Goal: Transaction & Acquisition: Book appointment/travel/reservation

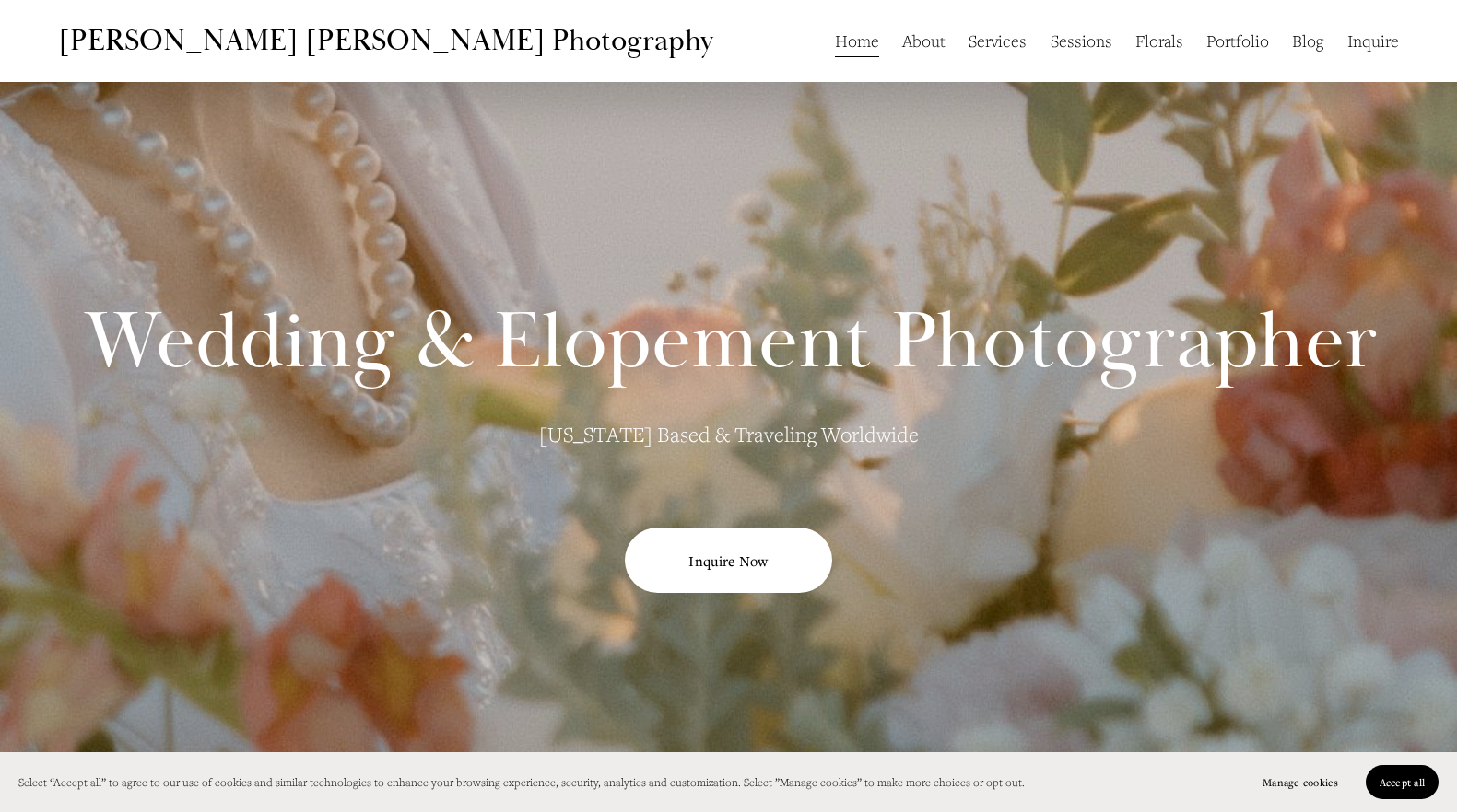
click at [1238, 45] on link "Portfolio" at bounding box center [1237, 40] width 63 height 35
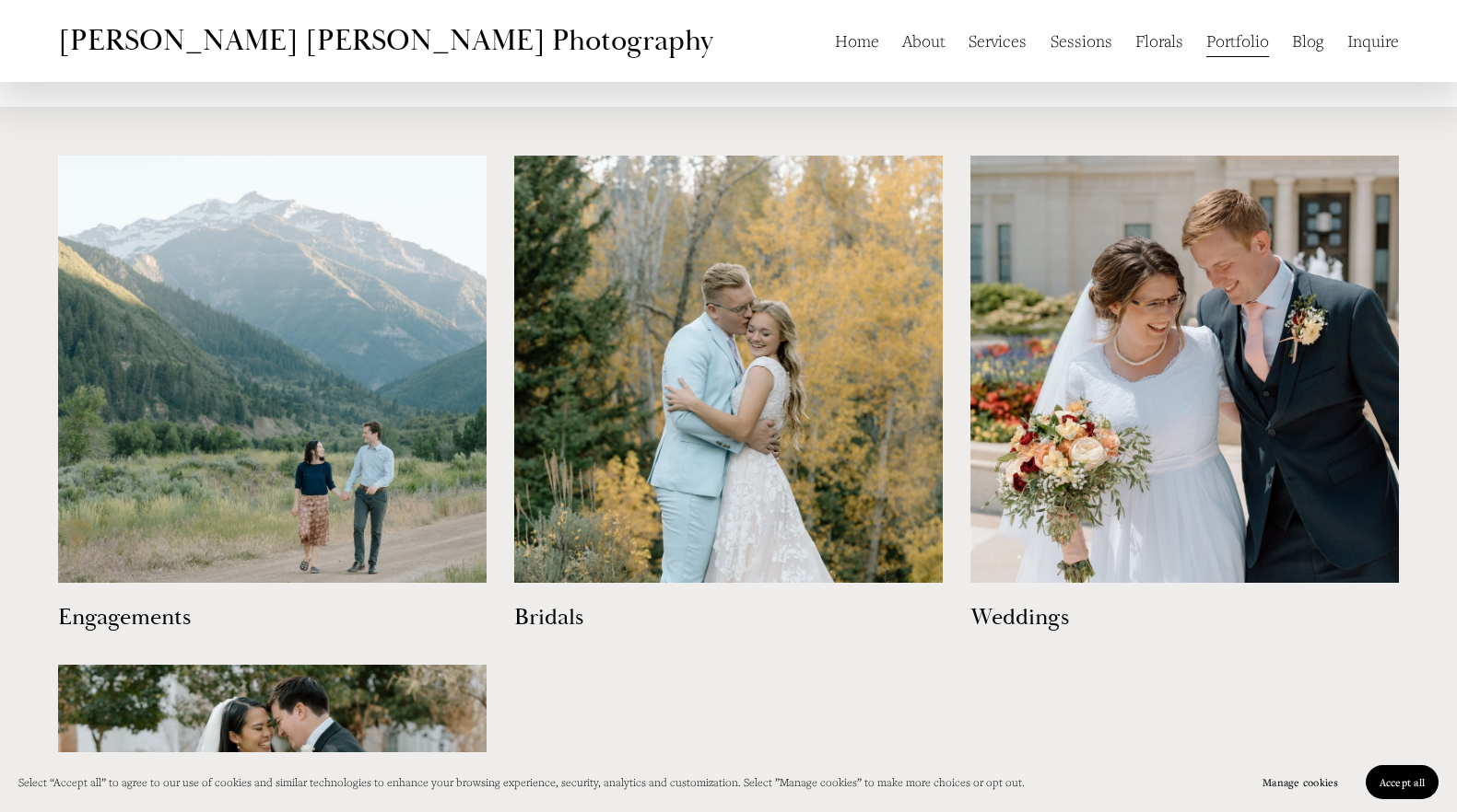
scroll to position [916, 0]
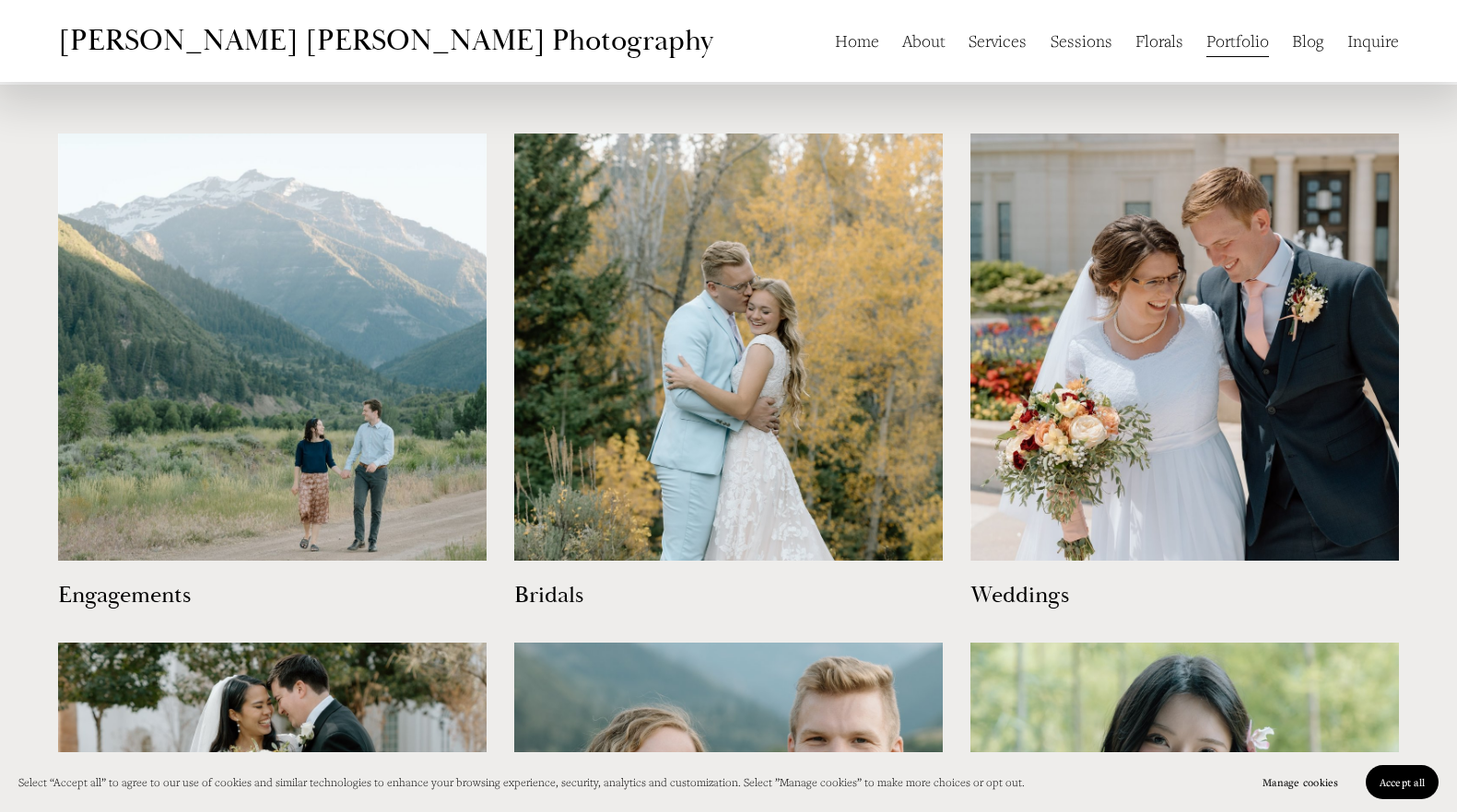
click at [635, 423] on img at bounding box center [728, 347] width 428 height 428
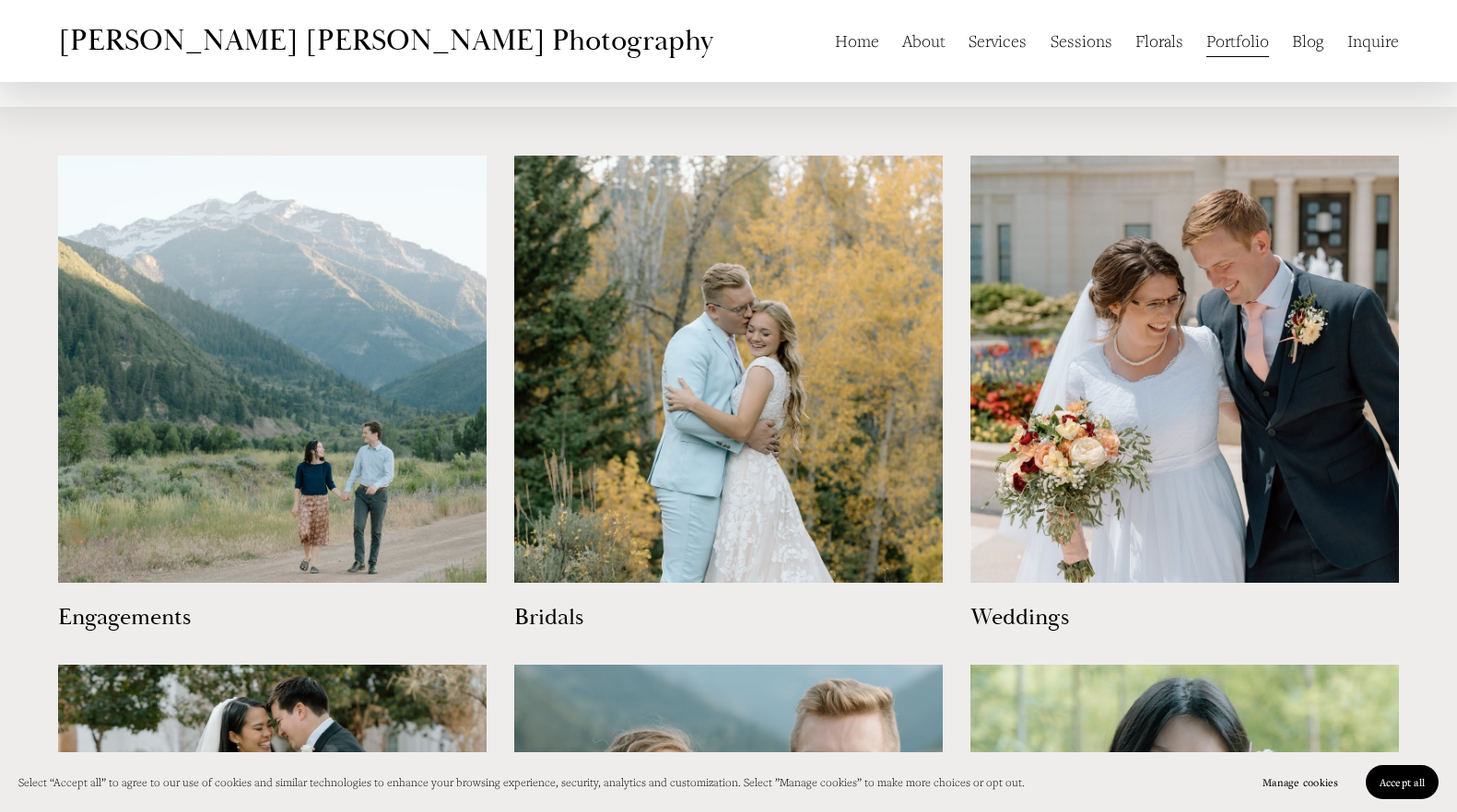
scroll to position [912, 0]
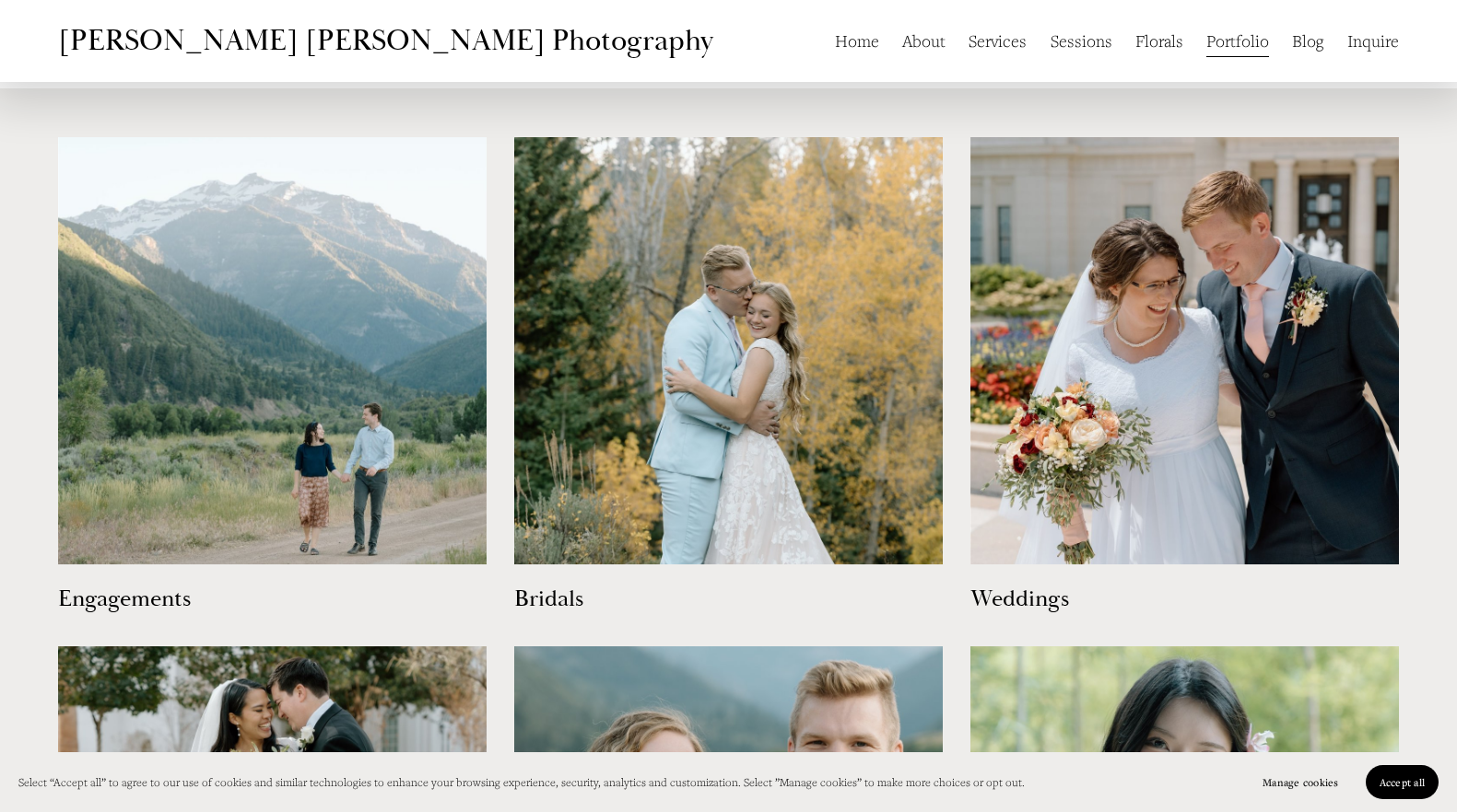
click at [301, 438] on img at bounding box center [272, 351] width 428 height 428
click at [1145, 273] on img at bounding box center [1184, 351] width 428 height 428
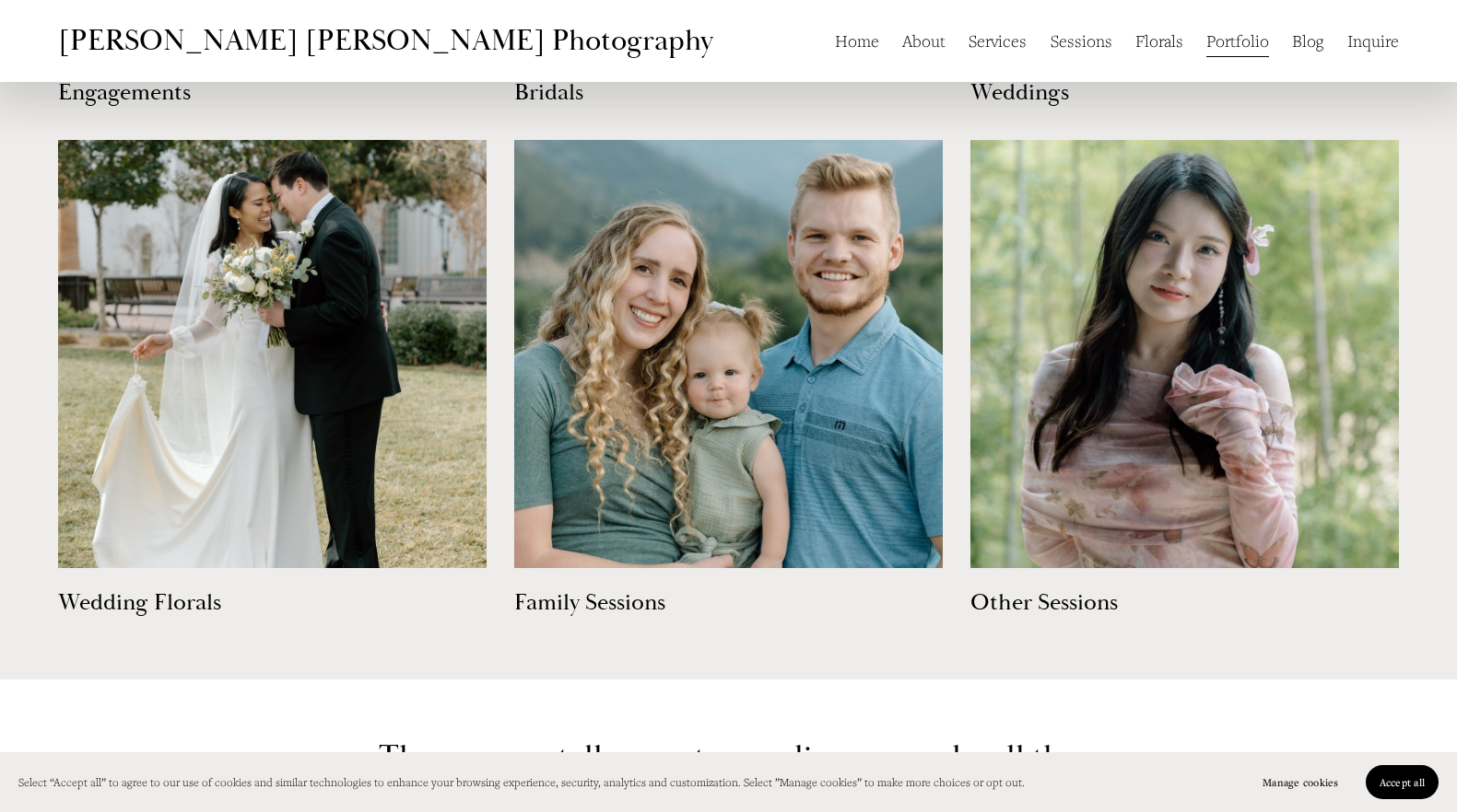
scroll to position [1463, 0]
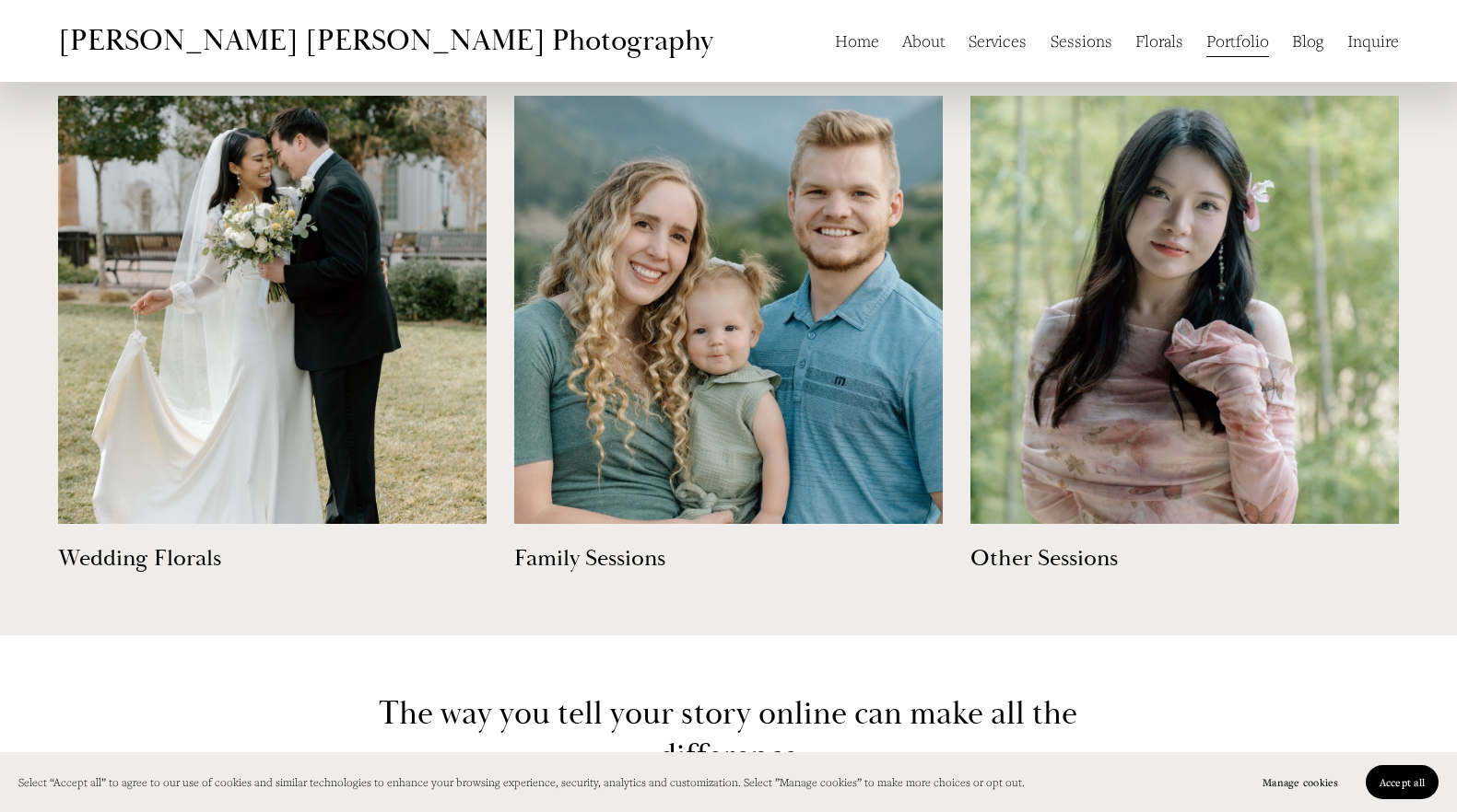
click at [261, 332] on img at bounding box center [272, 309] width 428 height 428
click at [742, 346] on img at bounding box center [728, 309] width 428 height 428
click at [1188, 371] on img at bounding box center [1184, 309] width 428 height 428
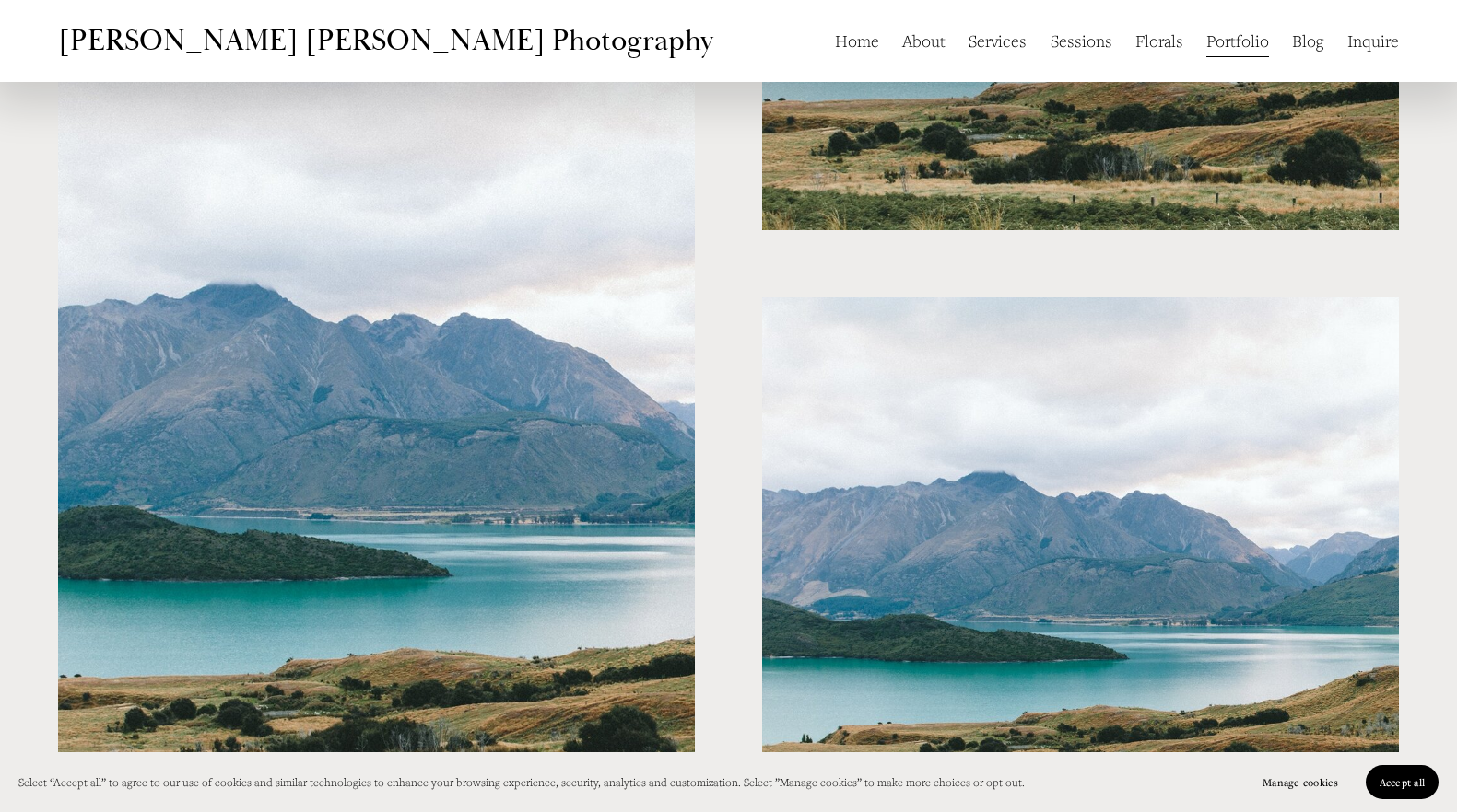
scroll to position [1726, 0]
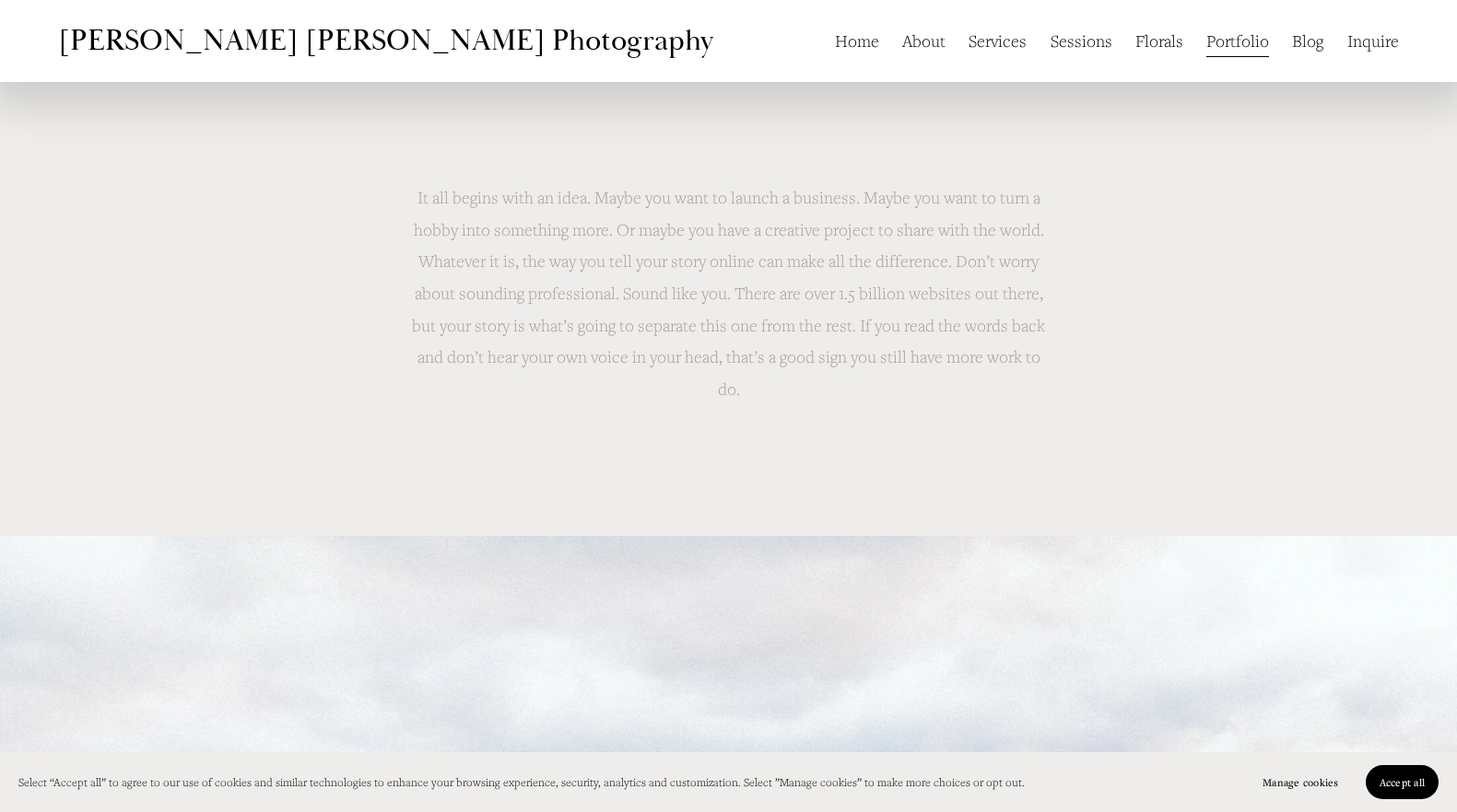
click at [1151, 45] on link "Florals" at bounding box center [1159, 40] width 48 height 35
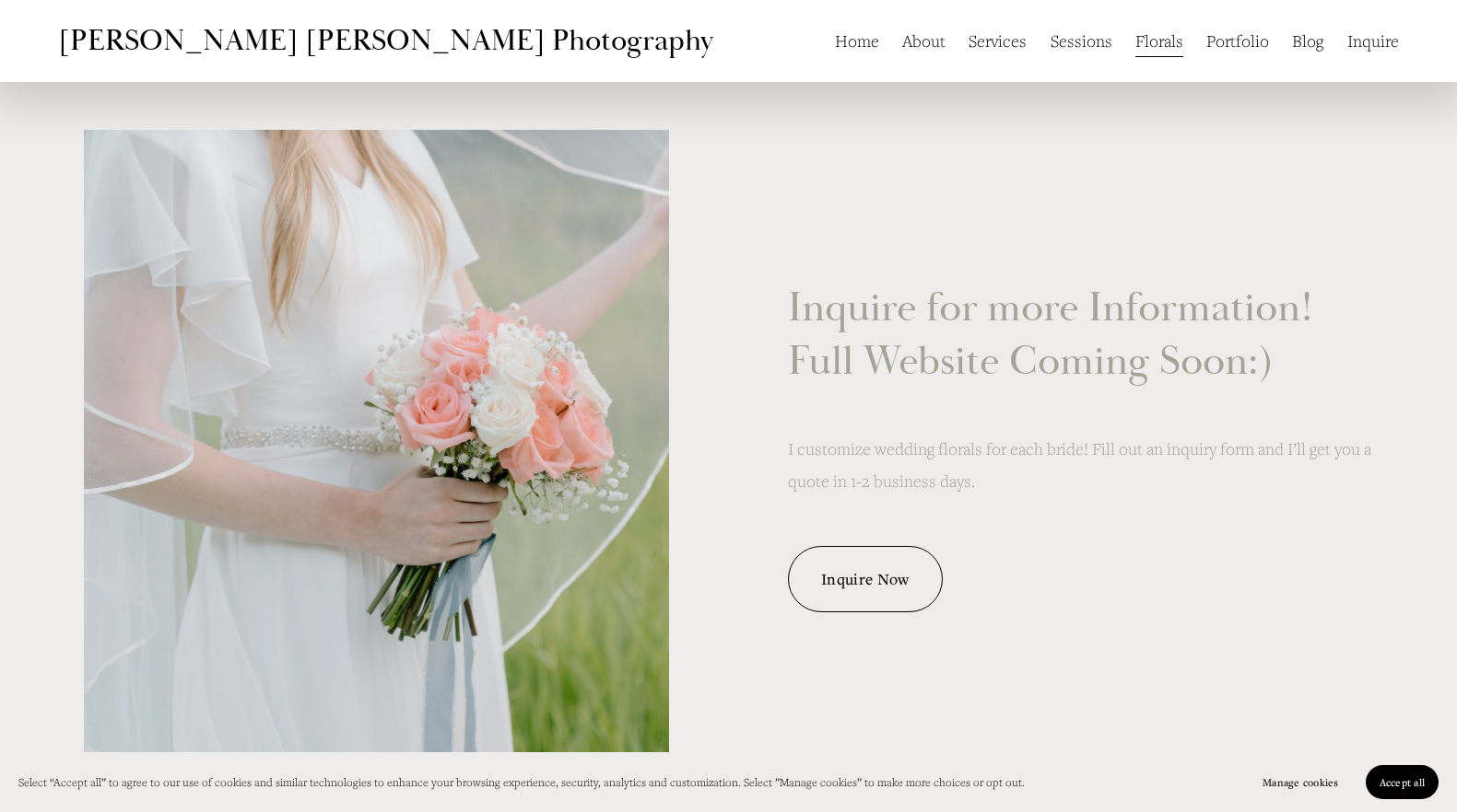
click at [1082, 40] on link "Sessions" at bounding box center [1081, 40] width 62 height 35
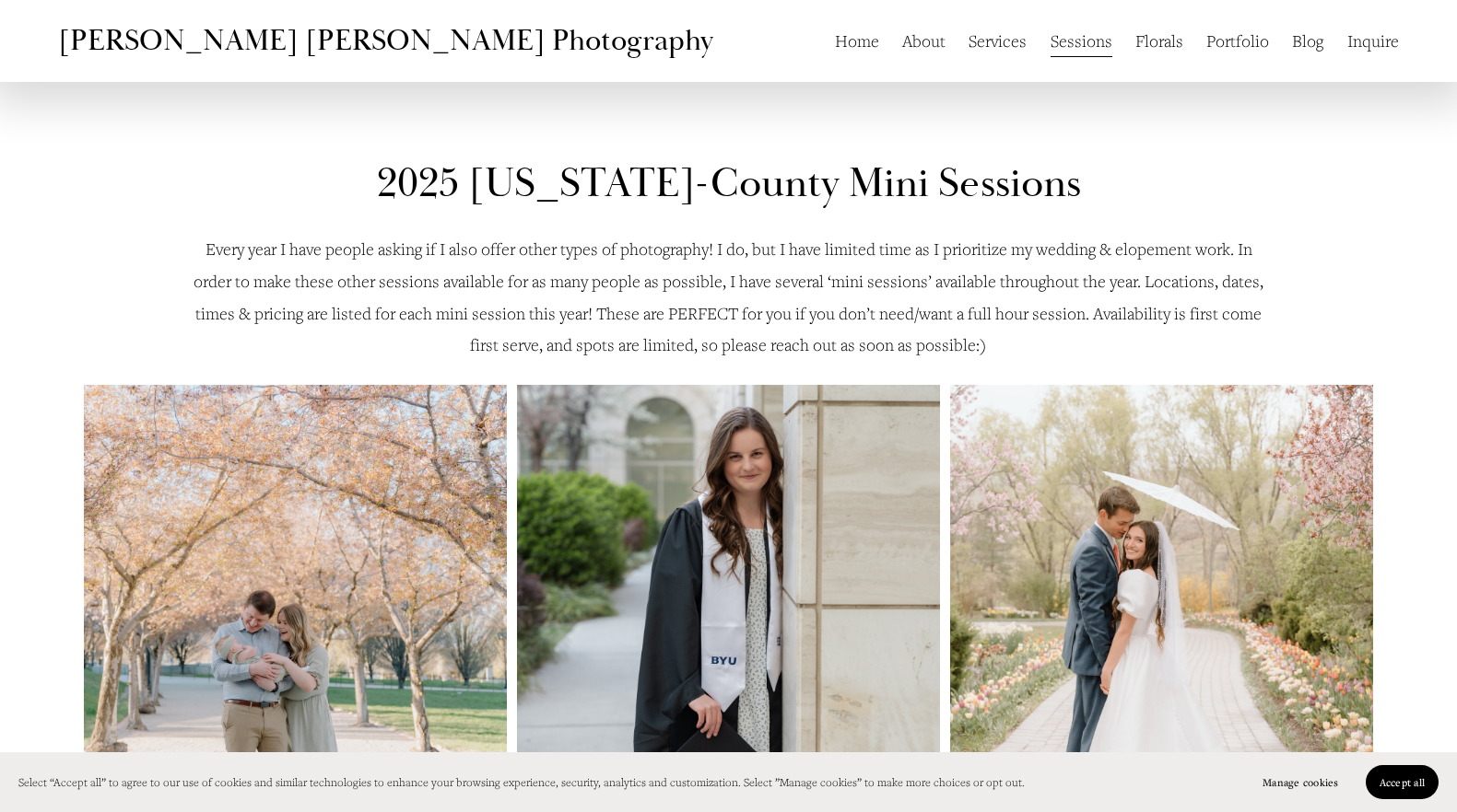
click at [989, 42] on link "Services" at bounding box center [998, 40] width 58 height 35
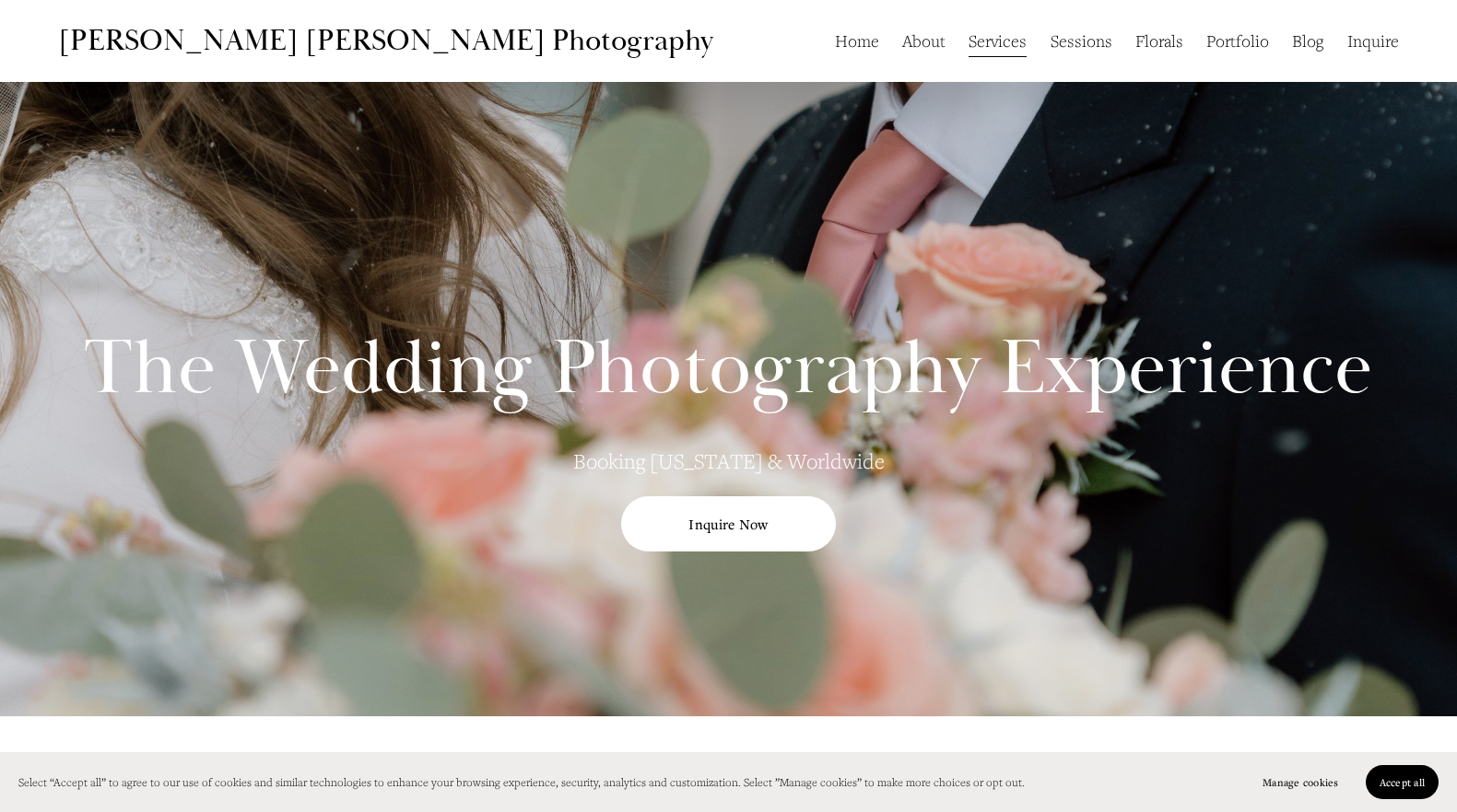
click at [926, 50] on link "About" at bounding box center [924, 40] width 43 height 35
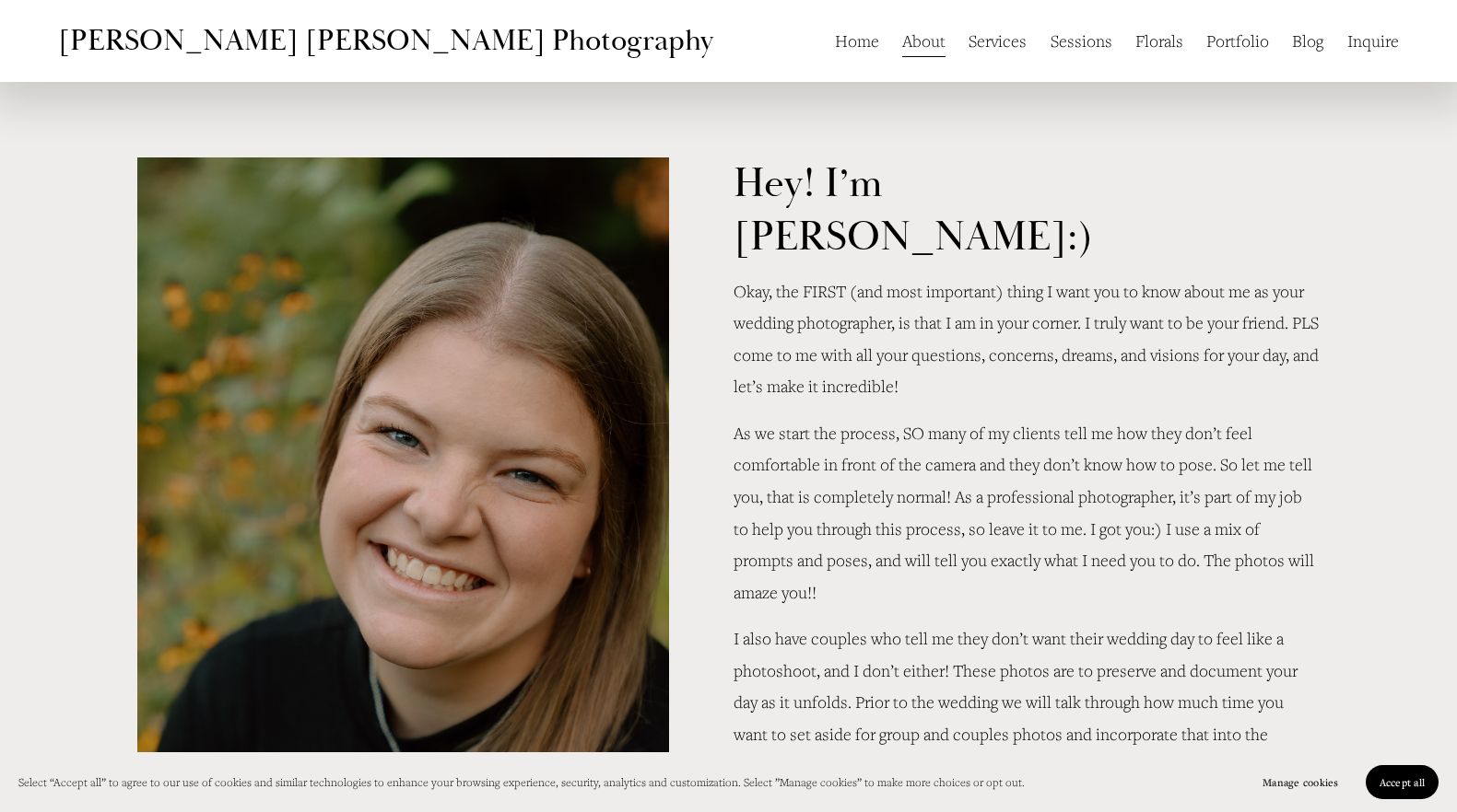
click at [853, 41] on link "Home" at bounding box center [856, 40] width 44 height 35
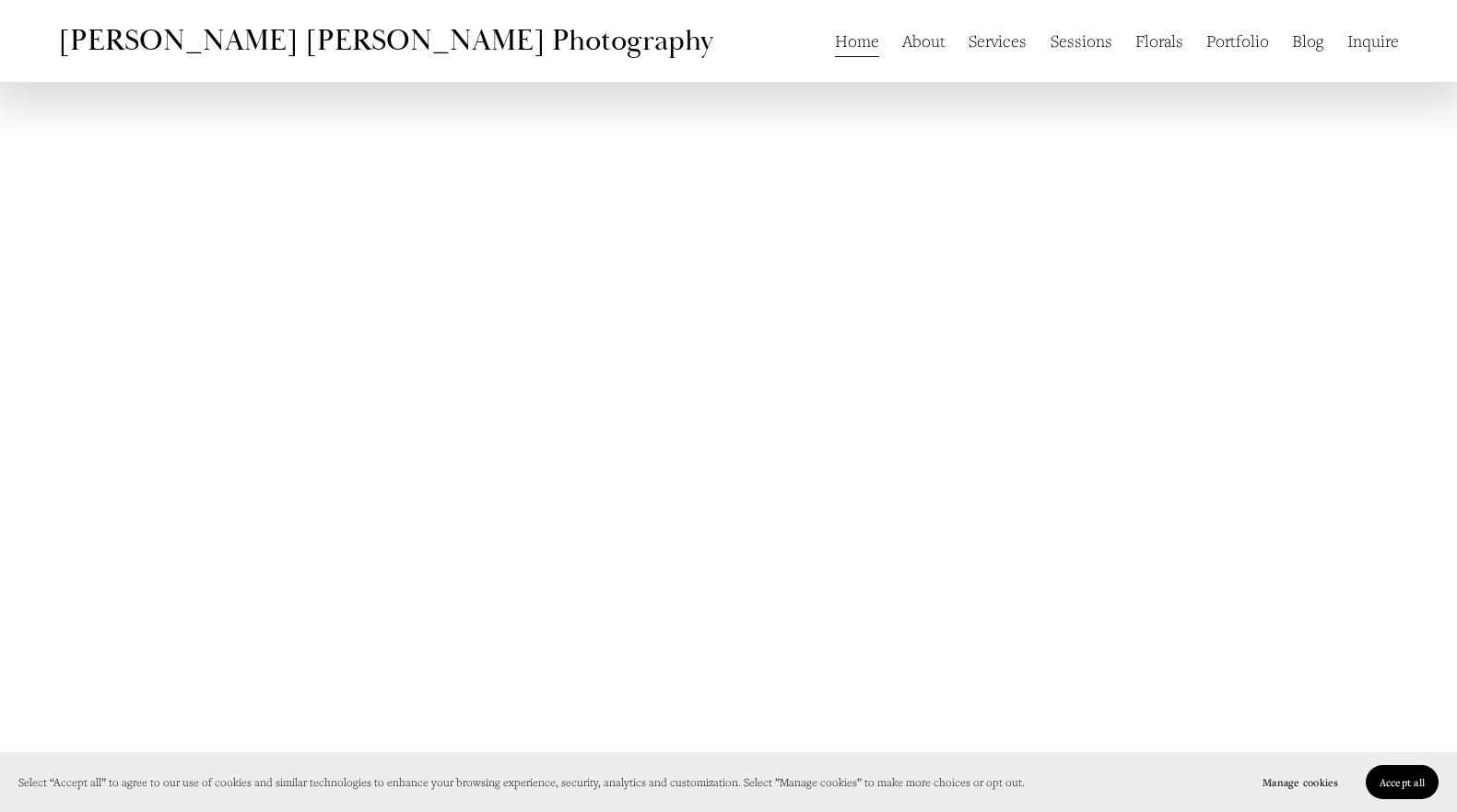
scroll to position [4220, 0]
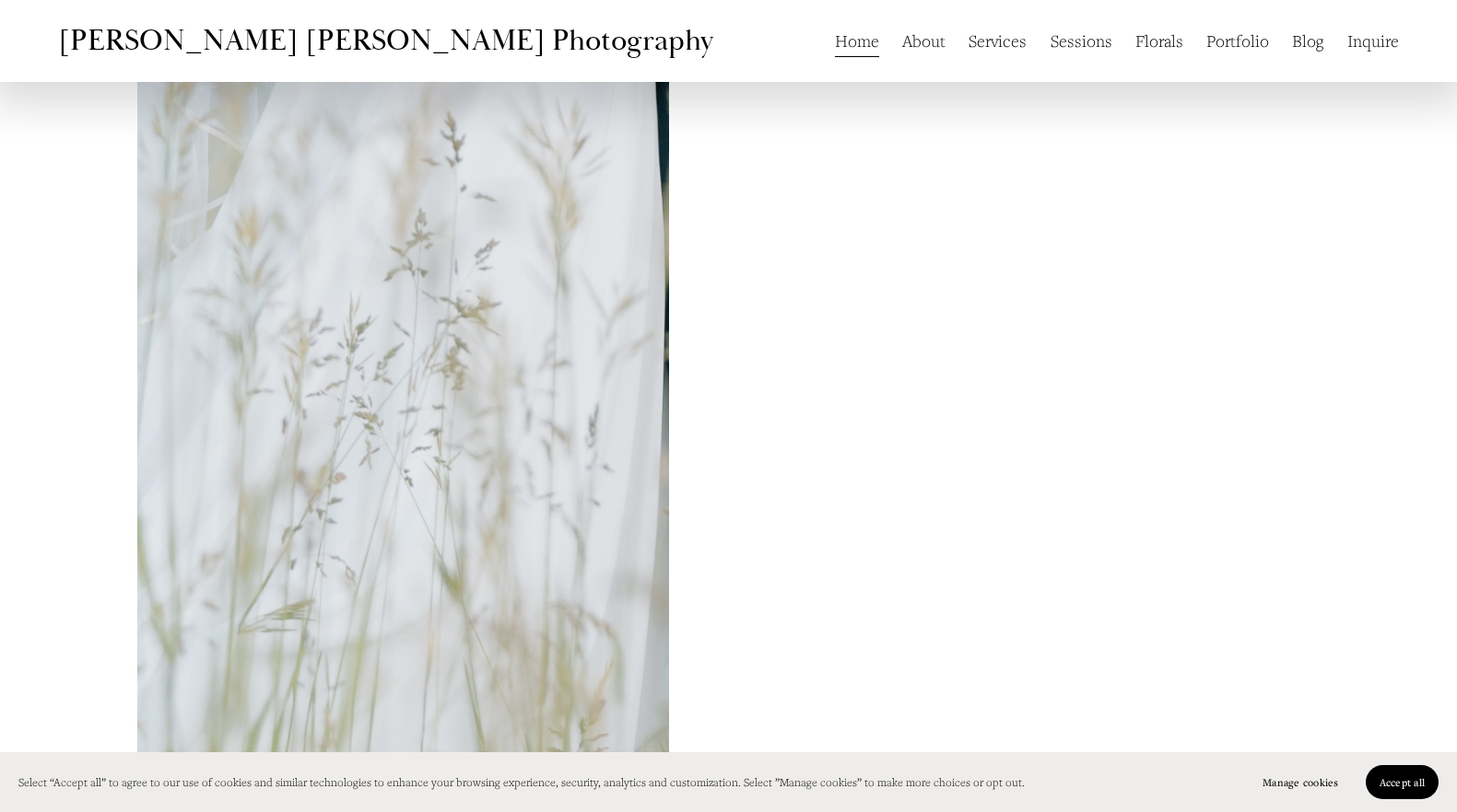
click at [720, 327] on div "Let’s get started. Interested in working together? Fill out some info and I’ll …" at bounding box center [728, 41] width 1457 height 1659
click at [721, 319] on div "Let’s get started. Interested in working together? Fill out some info and I’ll …" at bounding box center [728, 41] width 1457 height 1659
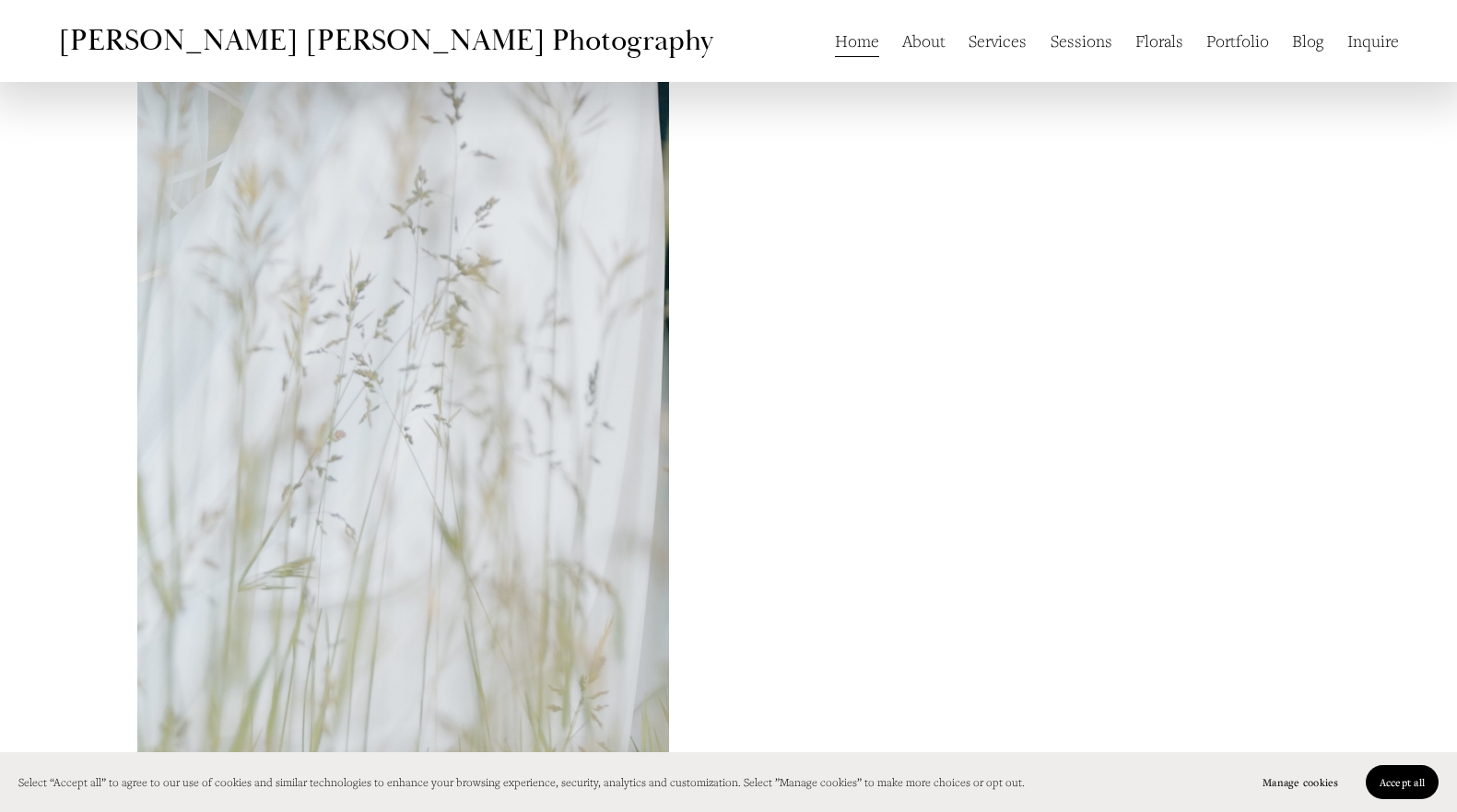
scroll to position [4266, 0]
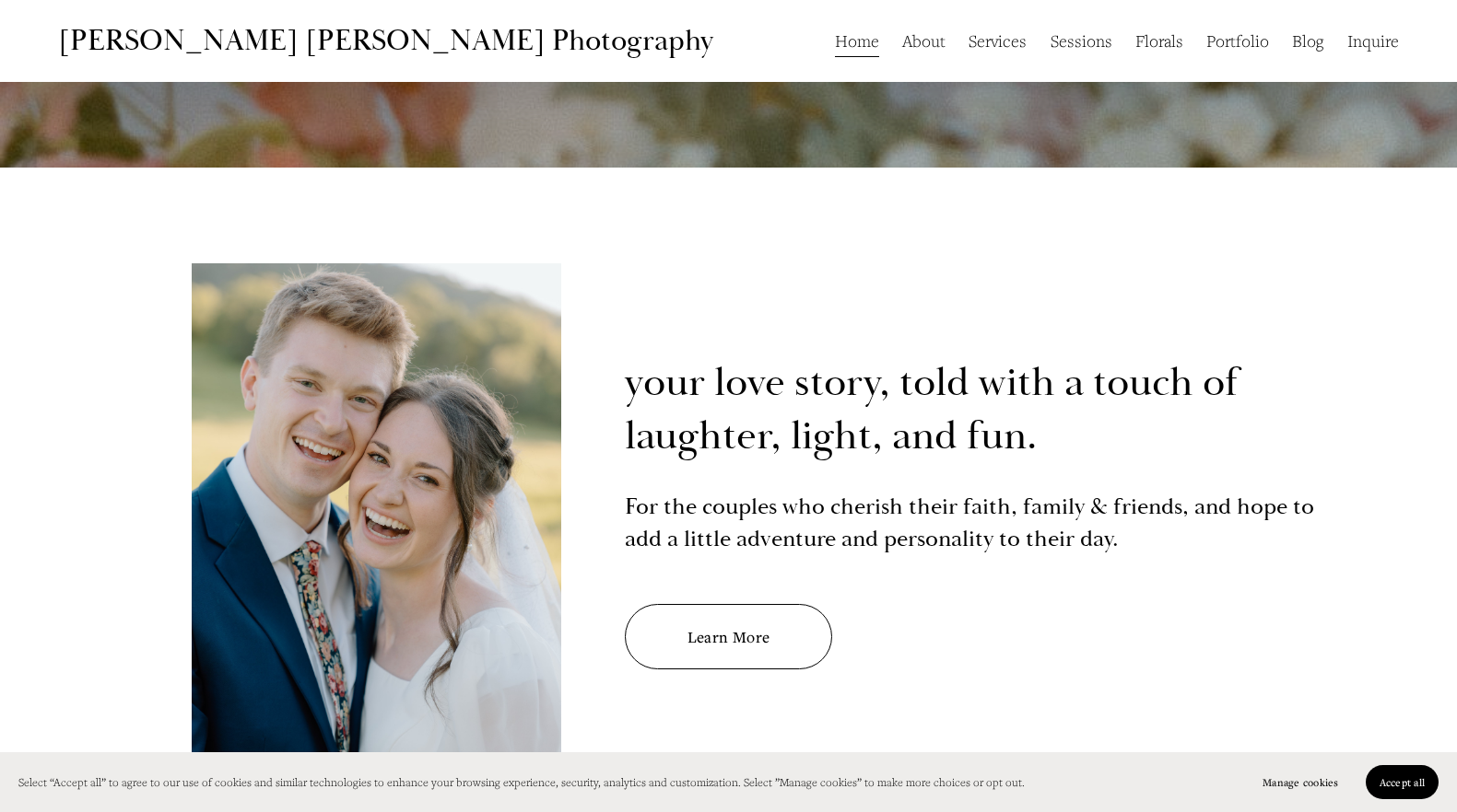
scroll to position [0, 0]
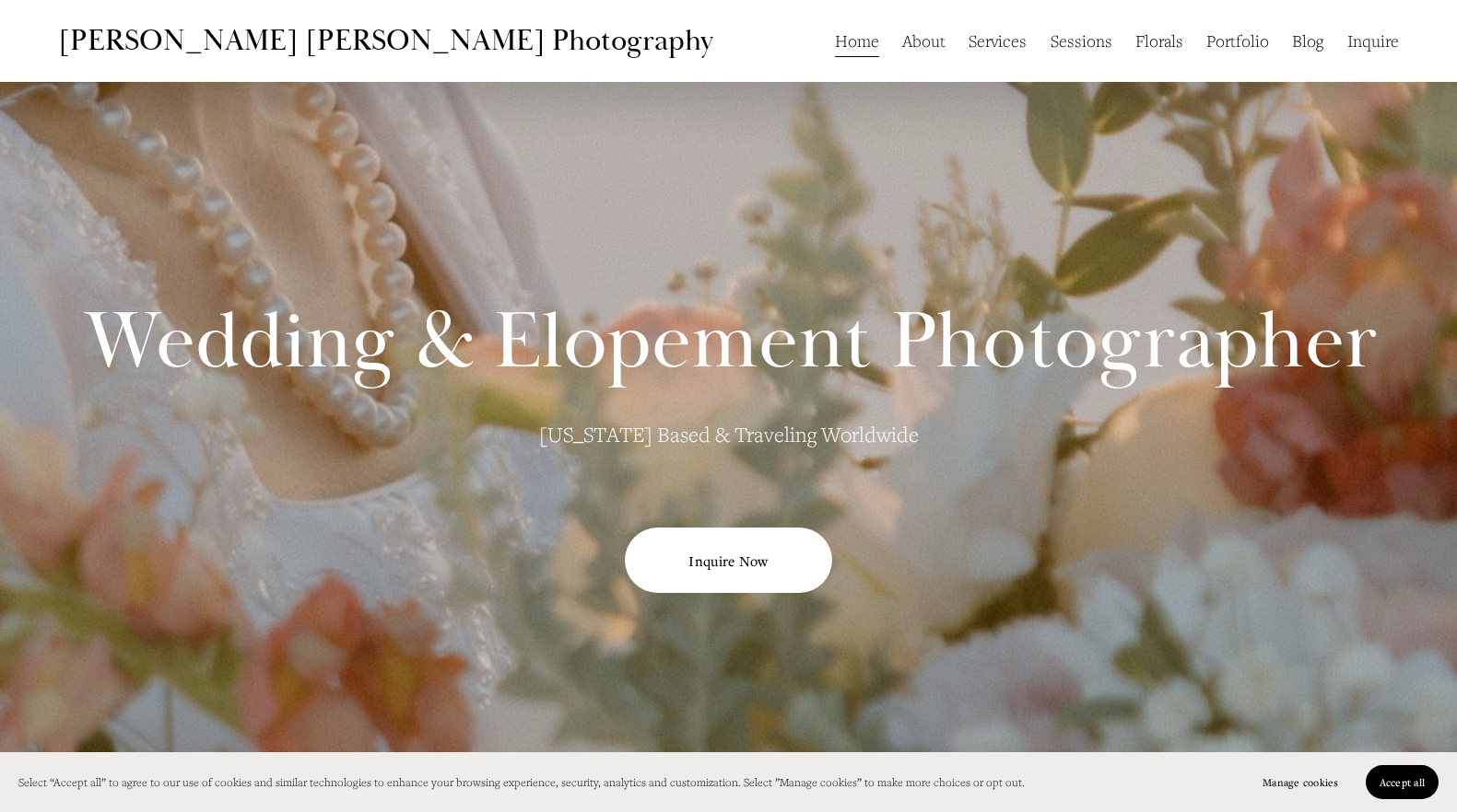
click at [926, 52] on link "About" at bounding box center [924, 40] width 43 height 35
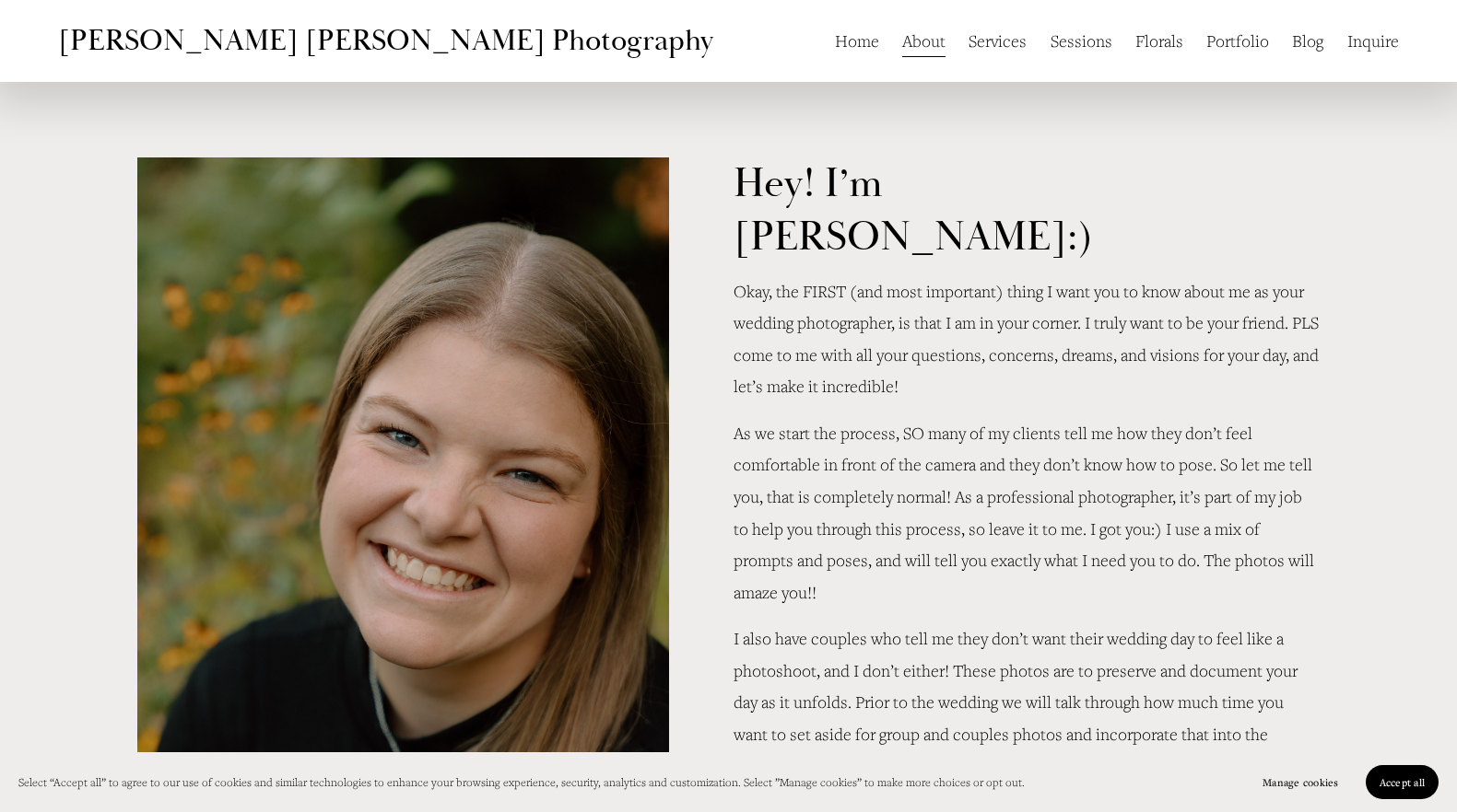
click at [1006, 42] on link "Services" at bounding box center [998, 40] width 58 height 35
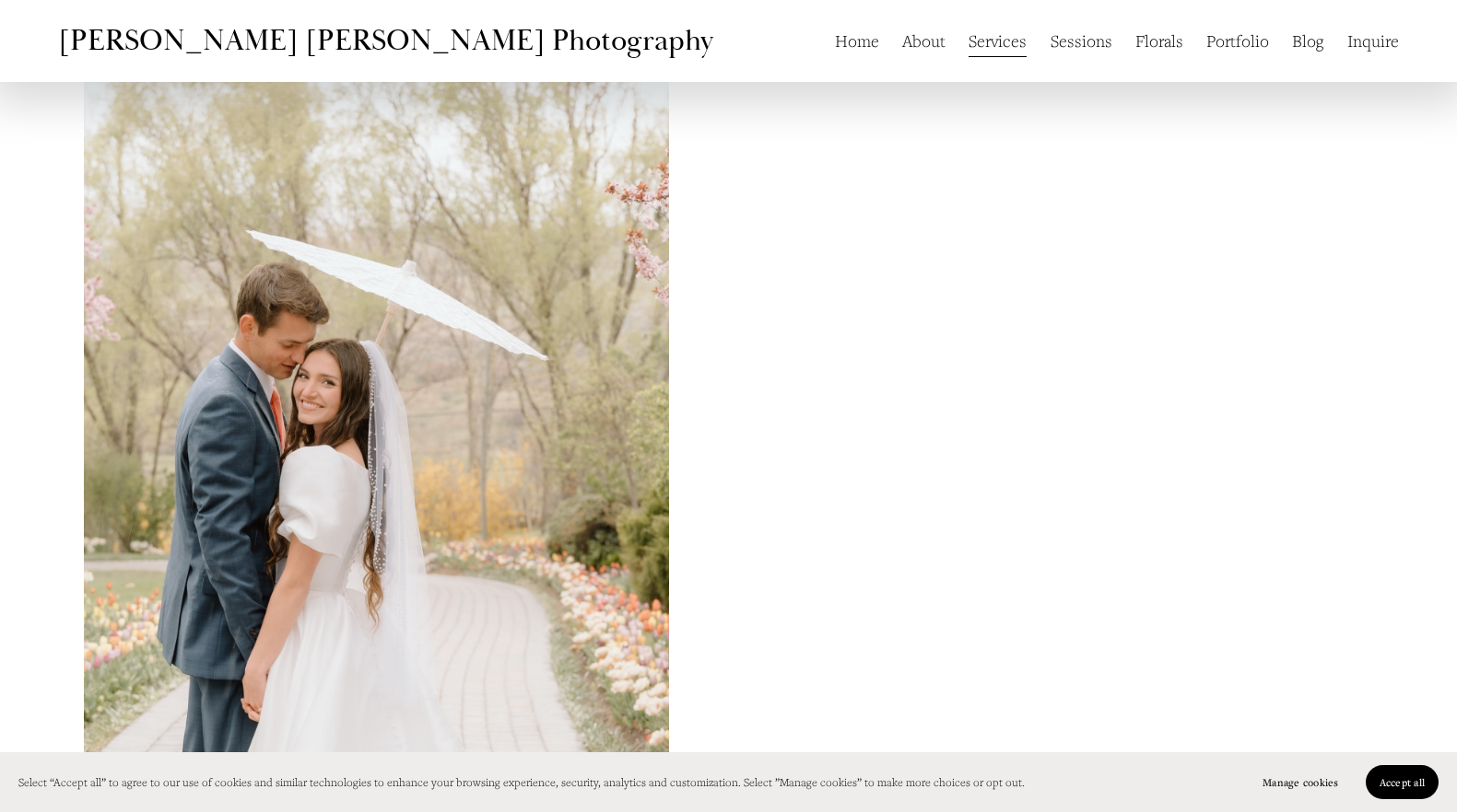
scroll to position [5728, 0]
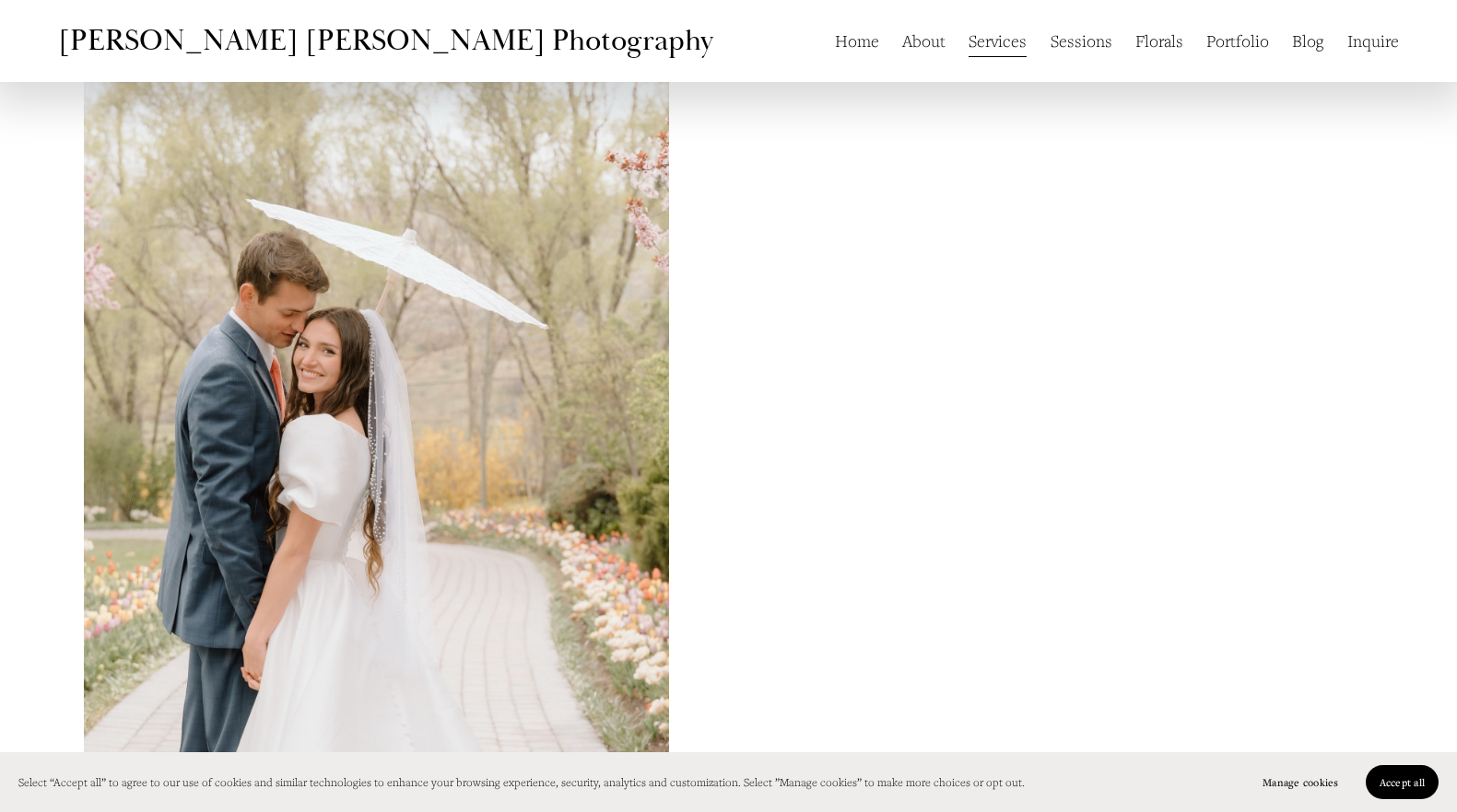
click at [1093, 48] on link "Sessions" at bounding box center [1081, 40] width 62 height 35
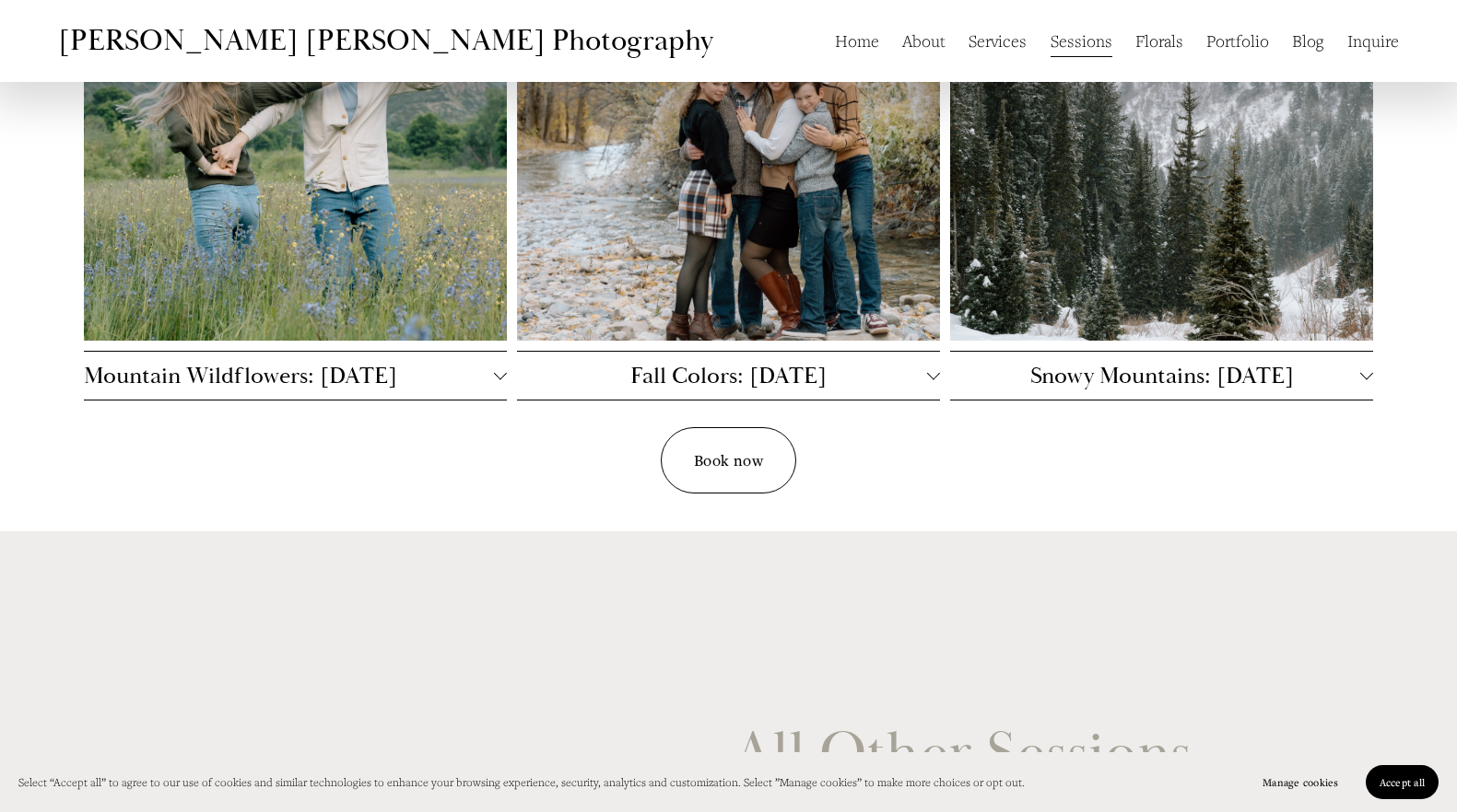
scroll to position [1087, 0]
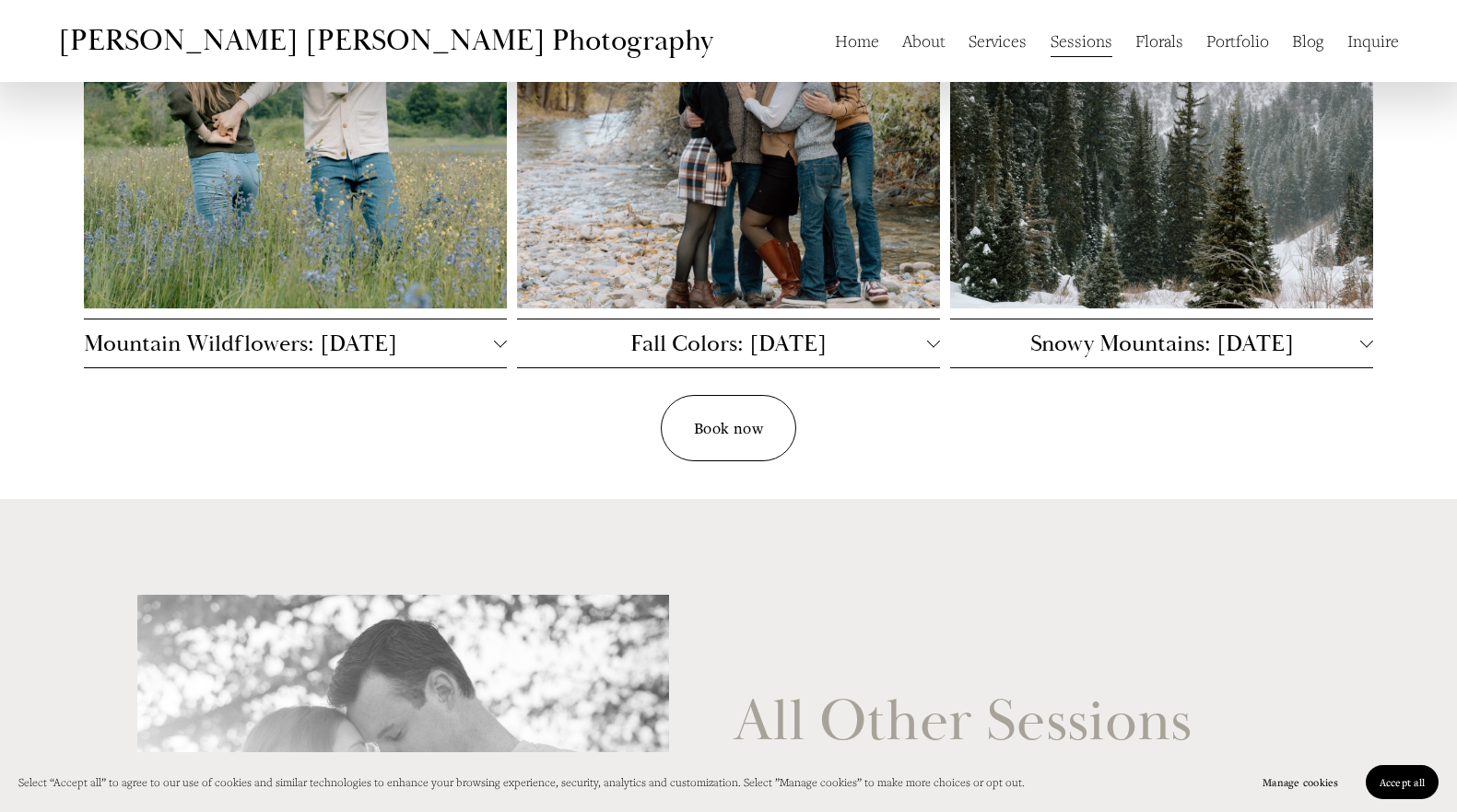
click at [1142, 42] on link "Florals" at bounding box center [1159, 40] width 48 height 35
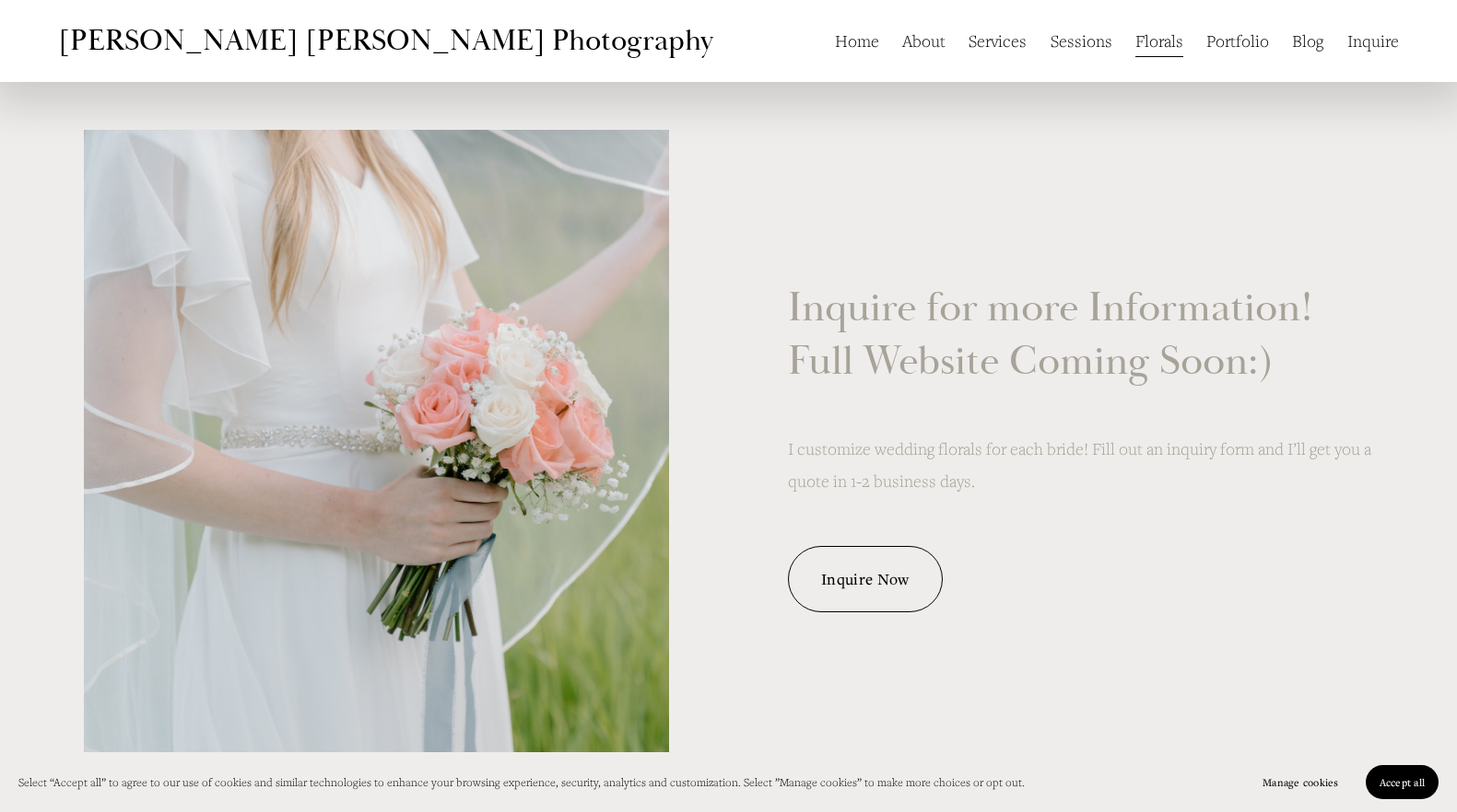
click at [1241, 33] on link "Portfolio" at bounding box center [1237, 40] width 63 height 35
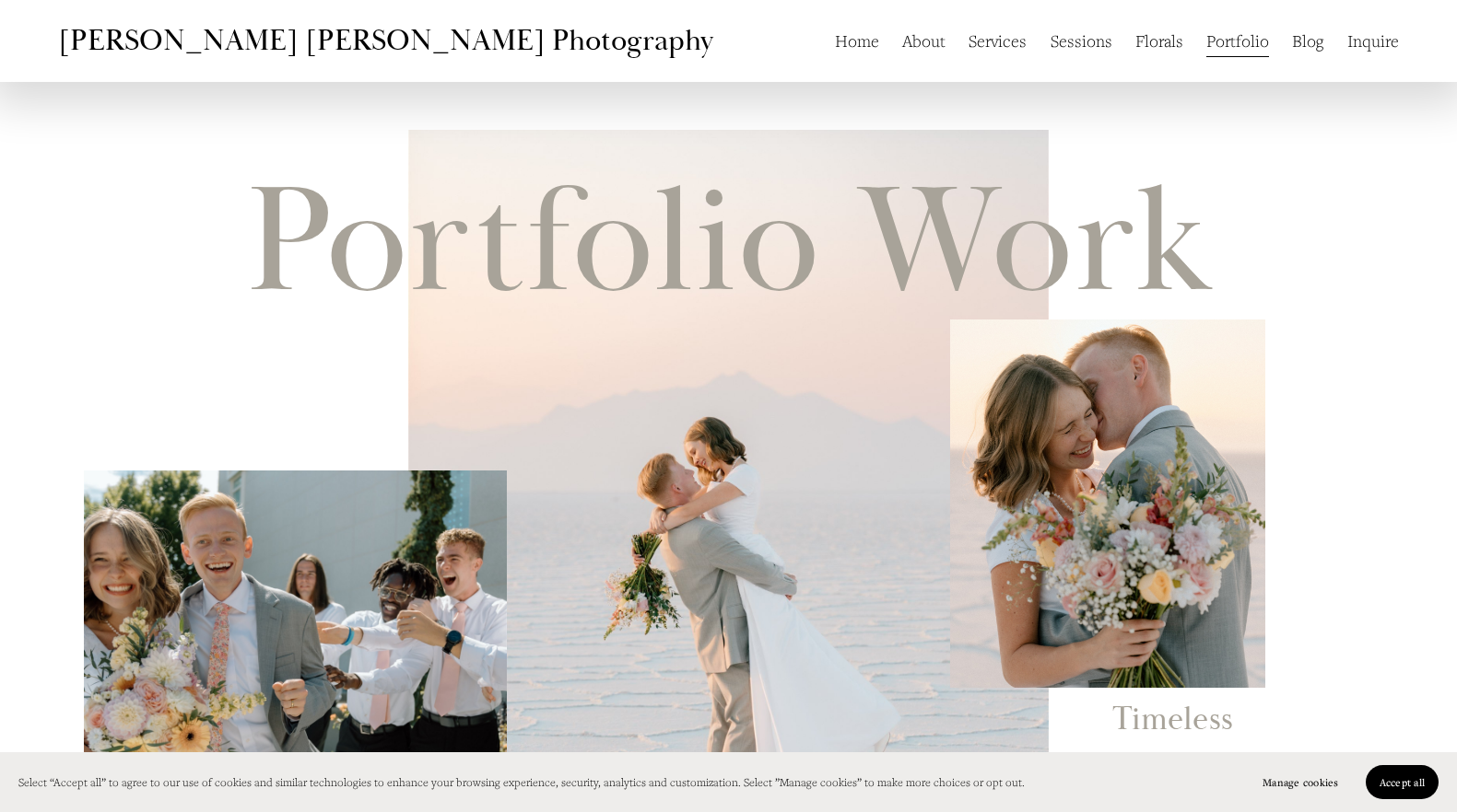
click at [1302, 43] on link "Blog" at bounding box center [1307, 40] width 31 height 35
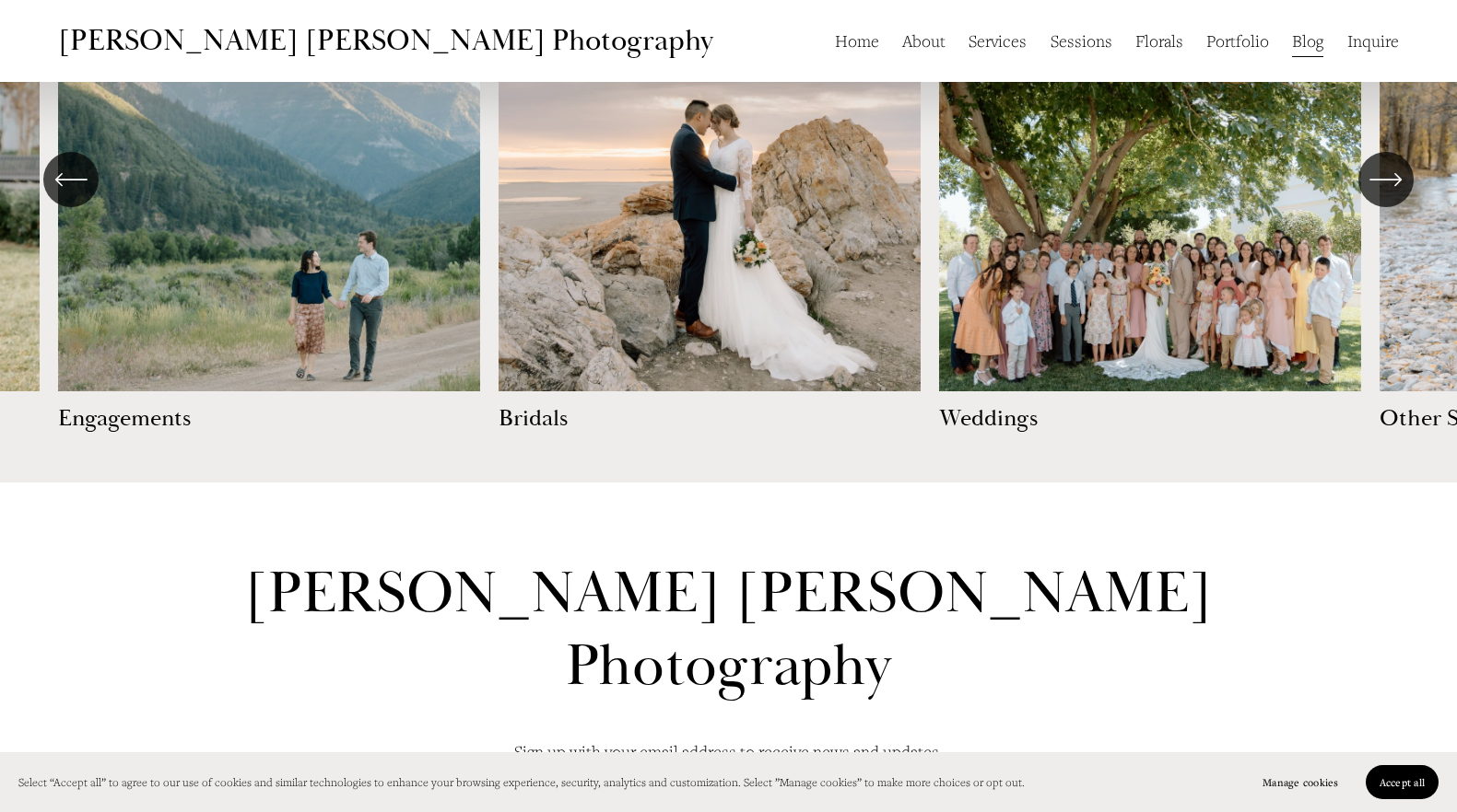
scroll to position [1015, 0]
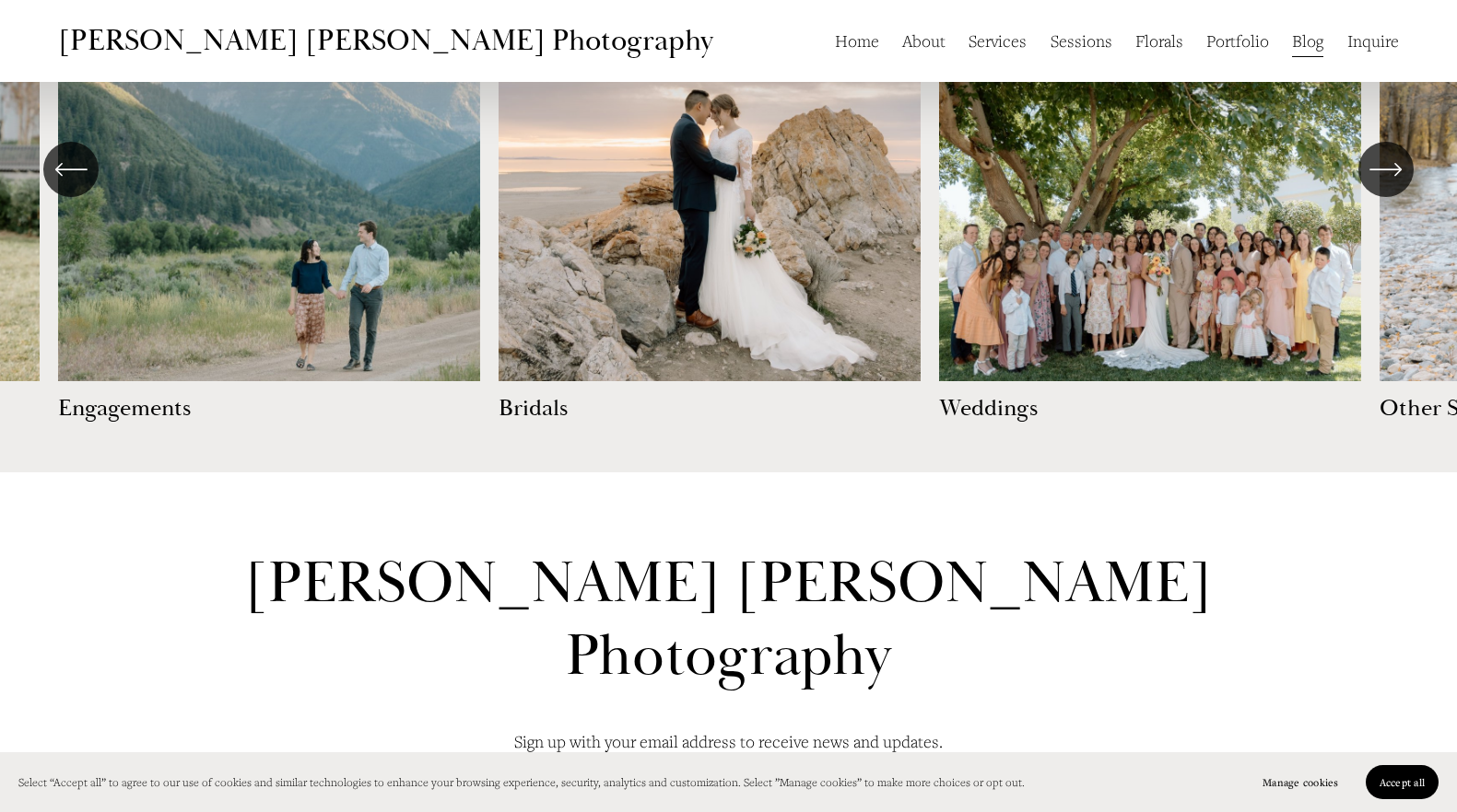
click at [727, 296] on ul "Engagements Bridals Weddings" at bounding box center [728, 191] width 1341 height 466
click at [555, 411] on ul "Engagements Bridals Weddings" at bounding box center [728, 191] width 1341 height 466
click at [586, 254] on ul "Engagements Bridals Weddings" at bounding box center [728, 191] width 1341 height 466
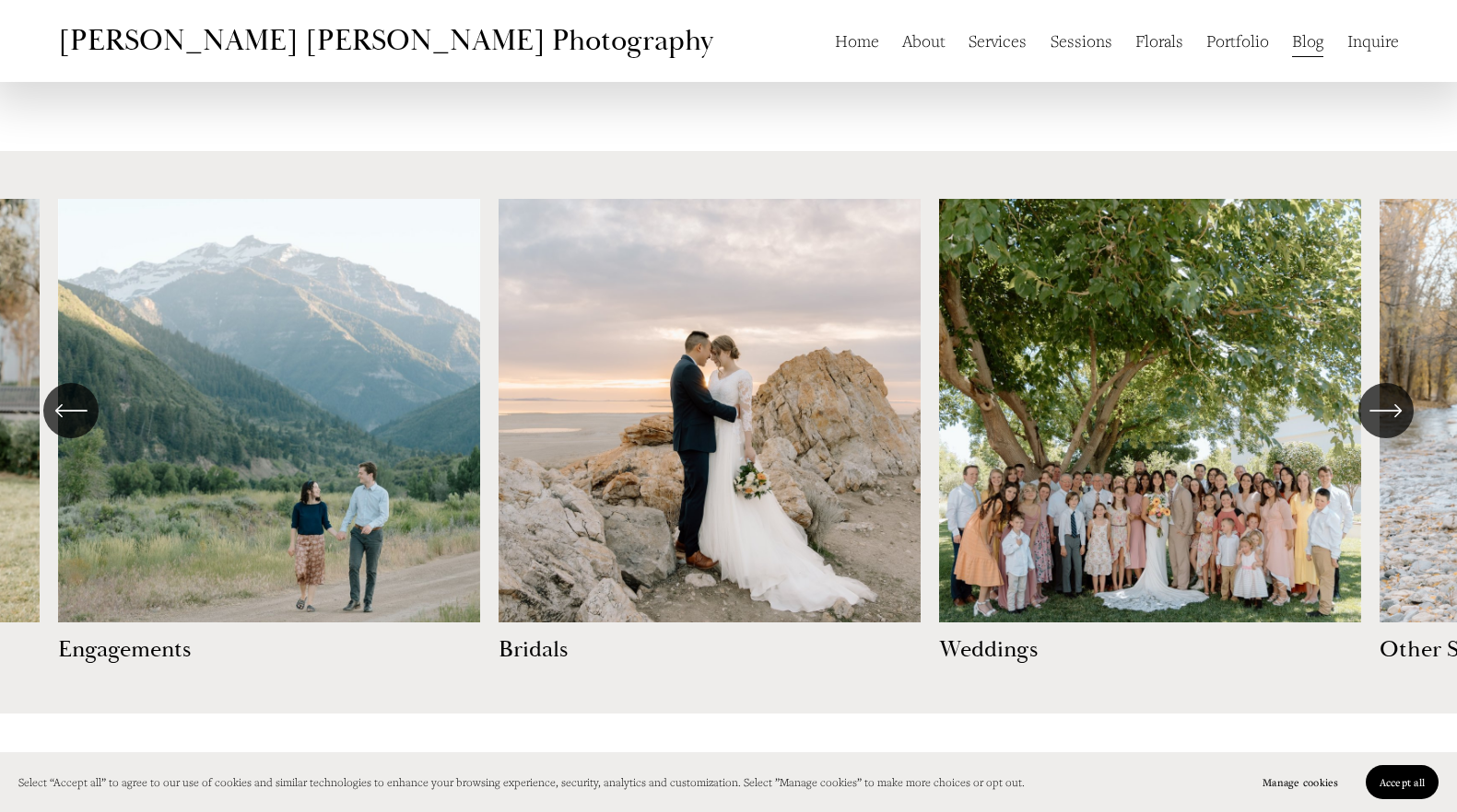
scroll to position [773, 0]
click at [224, 423] on ul "Engagements Bridals Weddings" at bounding box center [728, 433] width 1341 height 466
click at [1388, 417] on icon "\a \a \a Next\a \a" at bounding box center [1385, 411] width 33 height 33
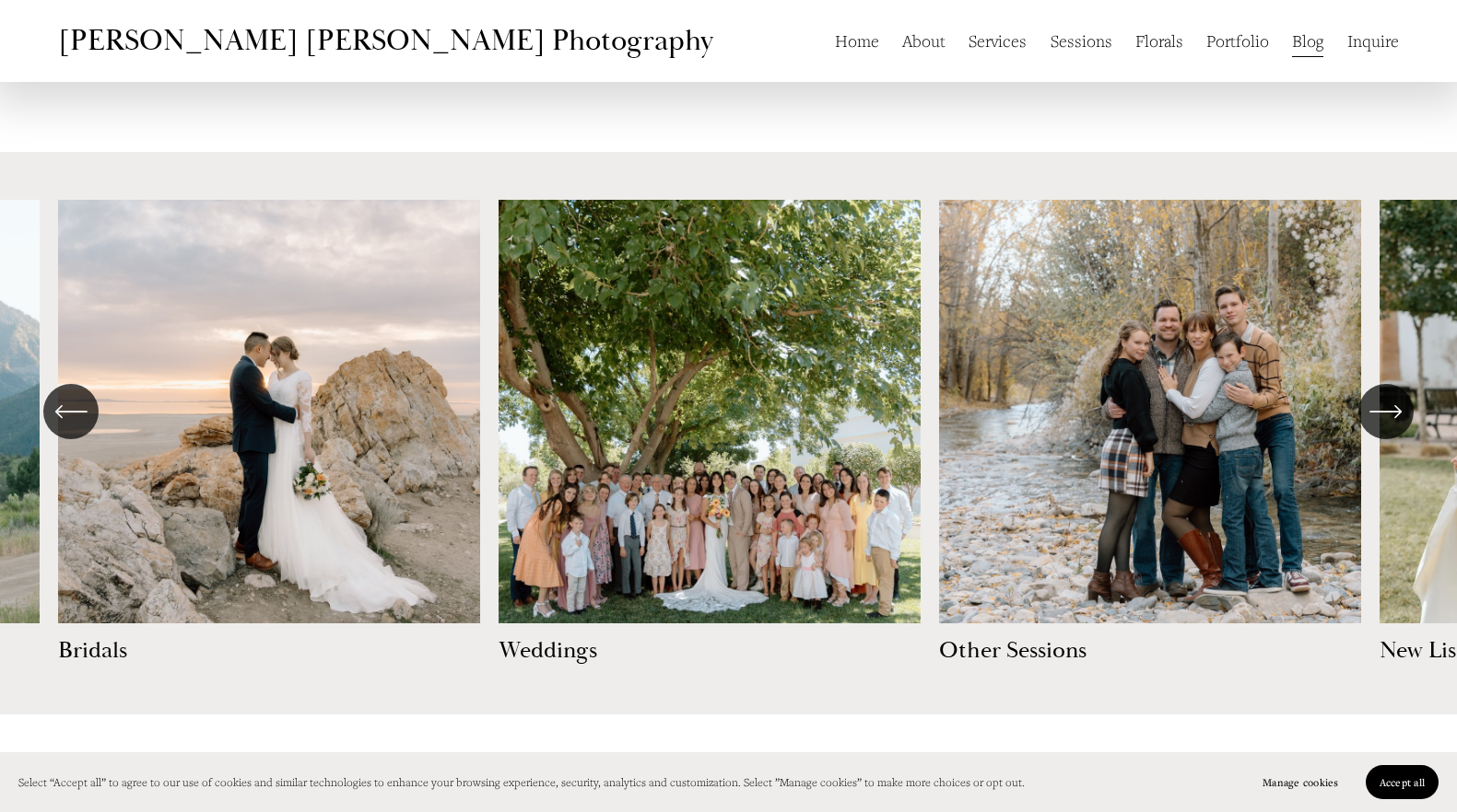
click at [1388, 417] on icon "\a \a \a Next\a \a" at bounding box center [1385, 411] width 33 height 33
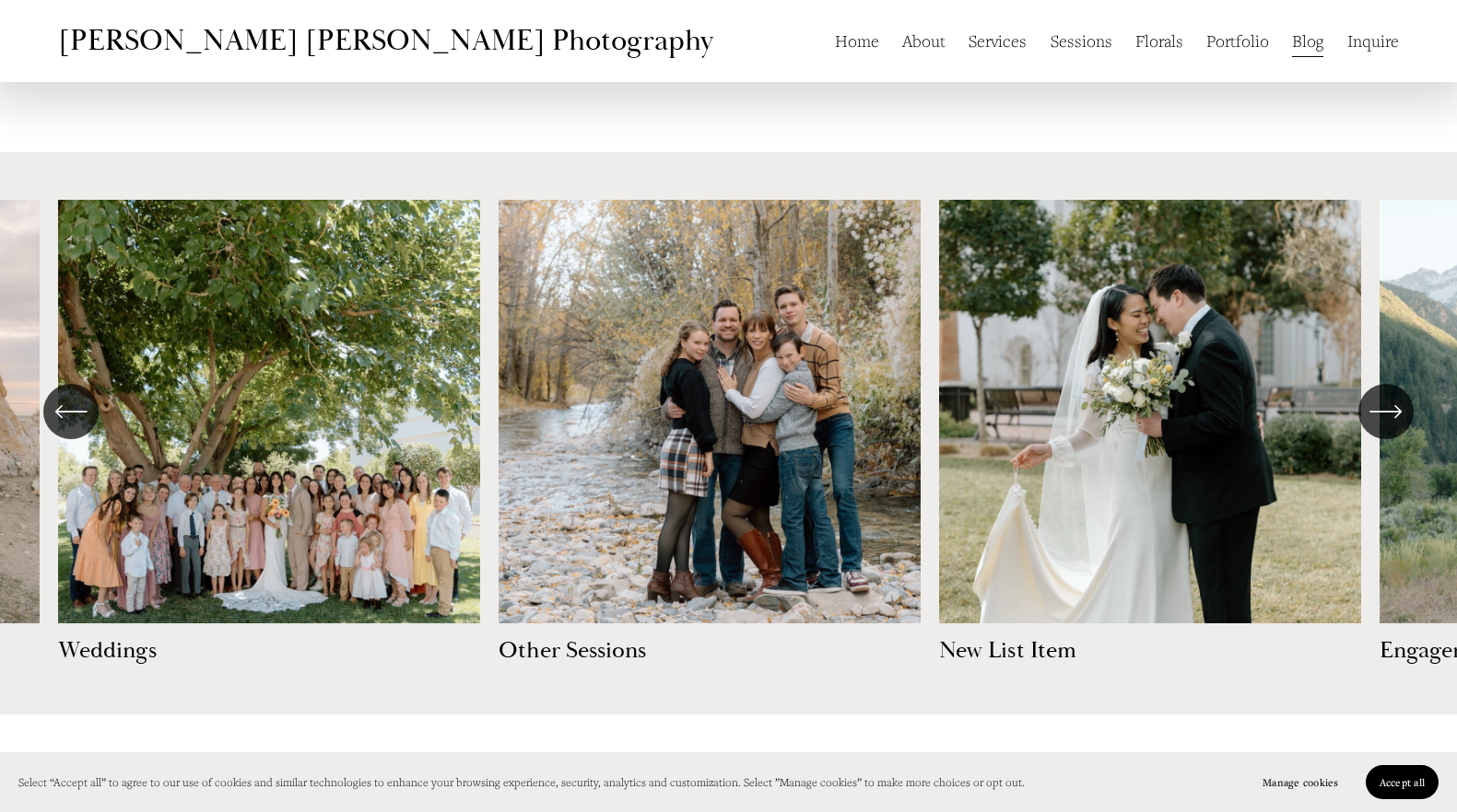
click at [1388, 417] on icon "\a \a \a Next\a \a" at bounding box center [1385, 411] width 33 height 33
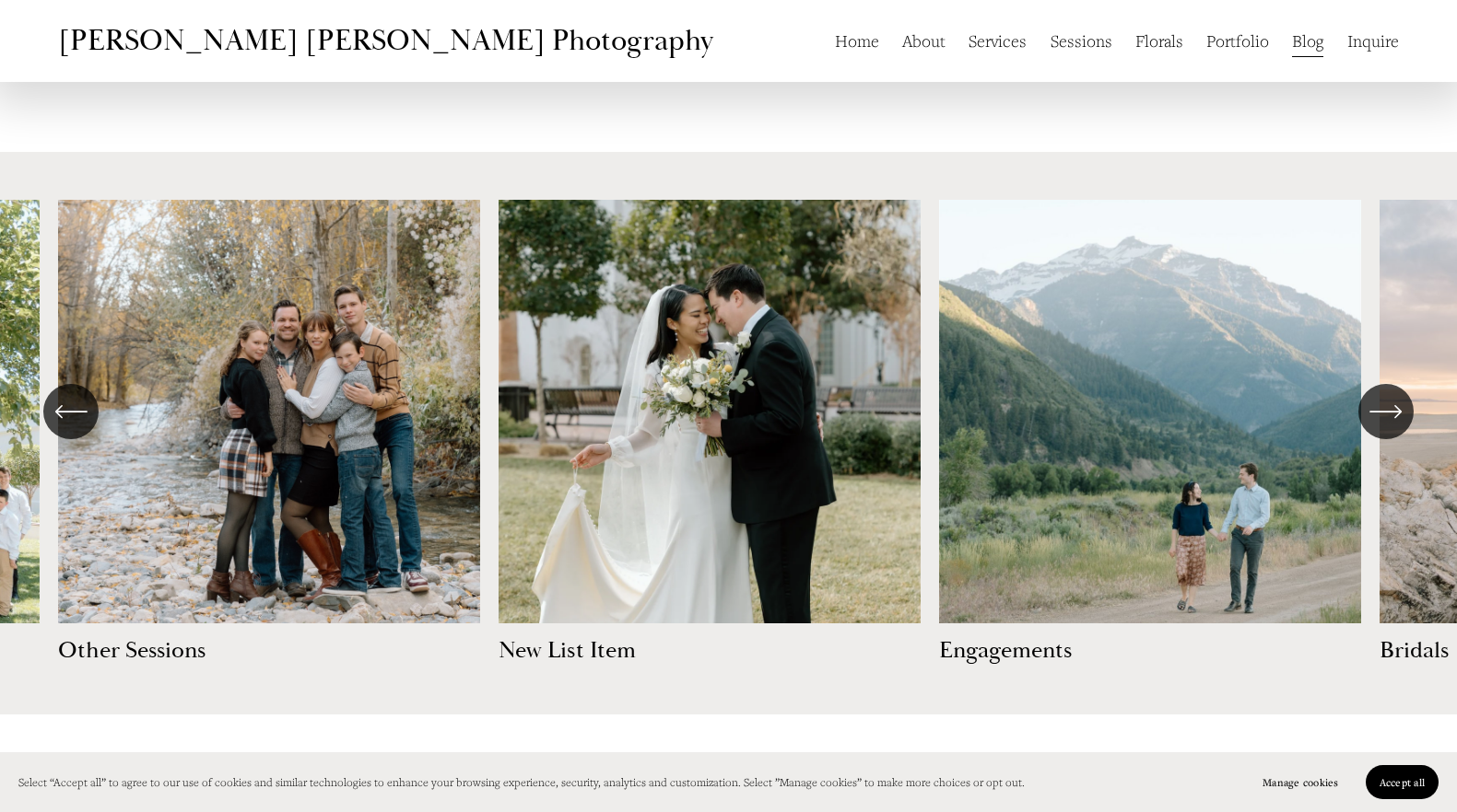
click at [1042, 486] on ul "Engagements Bridals Weddings" at bounding box center [728, 433] width 1341 height 466
click at [1009, 657] on ul "Engagements Bridals Weddings" at bounding box center [728, 433] width 1341 height 466
click at [1387, 406] on icon "\a \a \a Next\a \a" at bounding box center [1385, 411] width 33 height 33
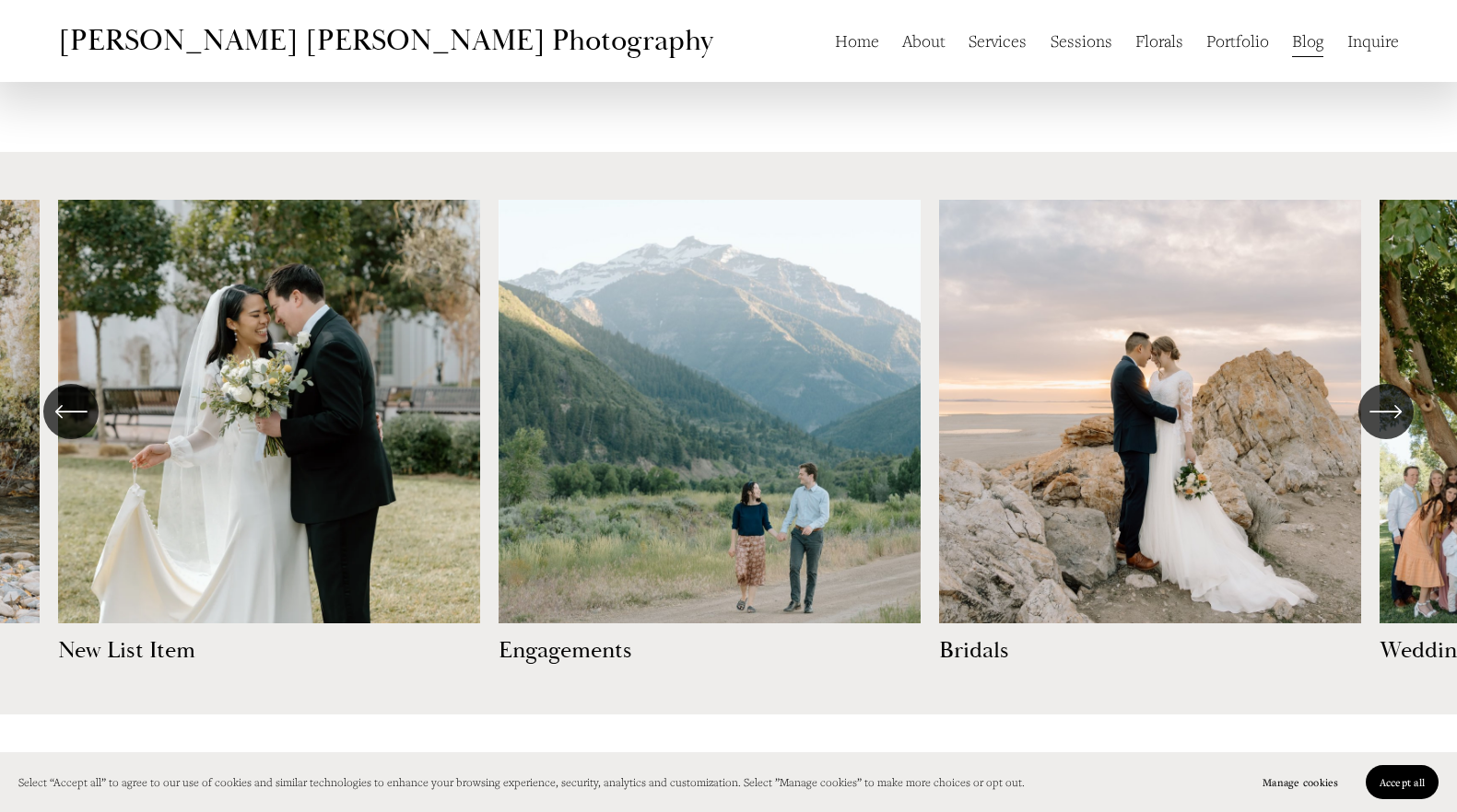
click at [1387, 406] on icon "\a \a \a Next\a \a" at bounding box center [1385, 411] width 33 height 33
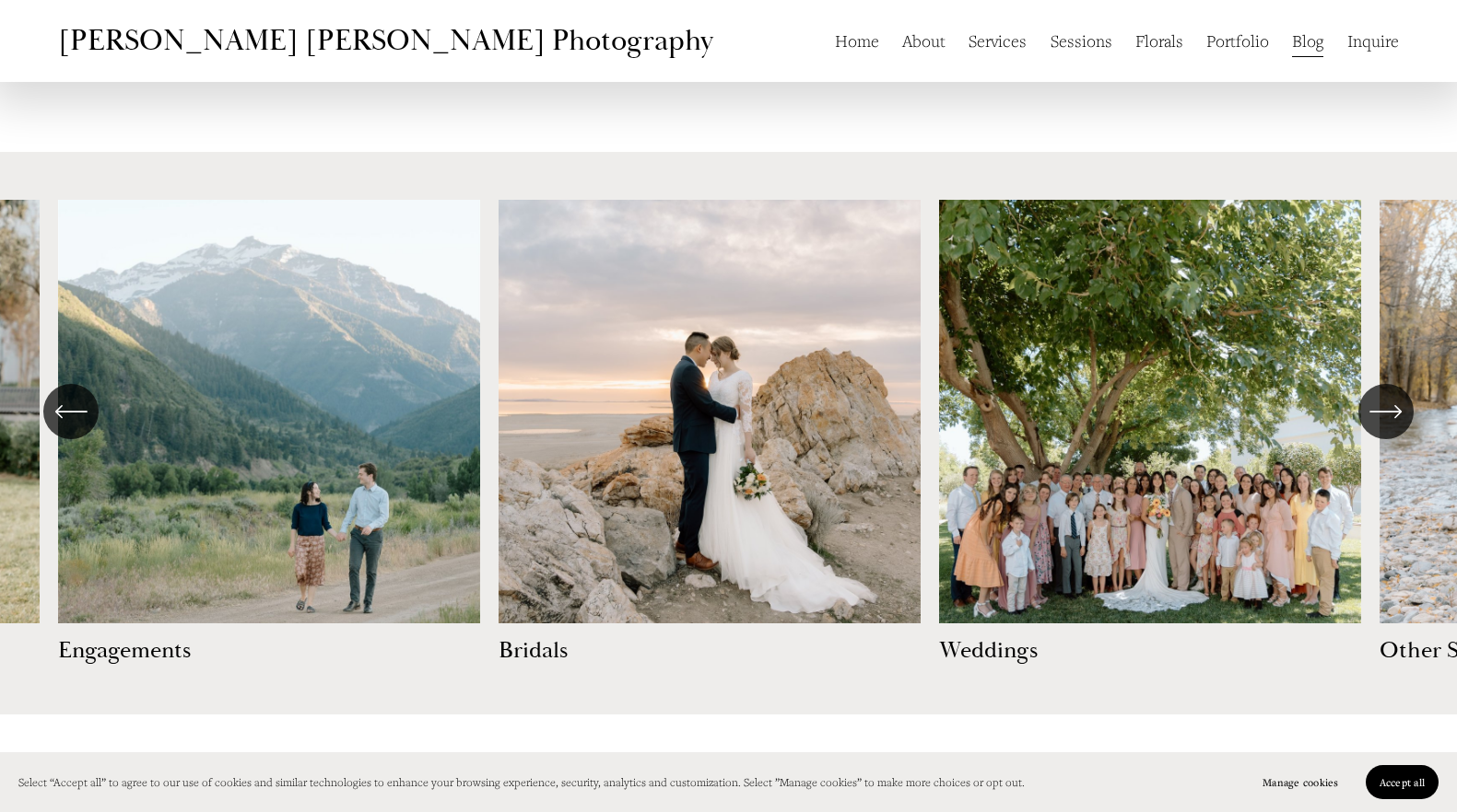
click at [1387, 406] on icon "\a \a \a Next\a \a" at bounding box center [1385, 411] width 33 height 33
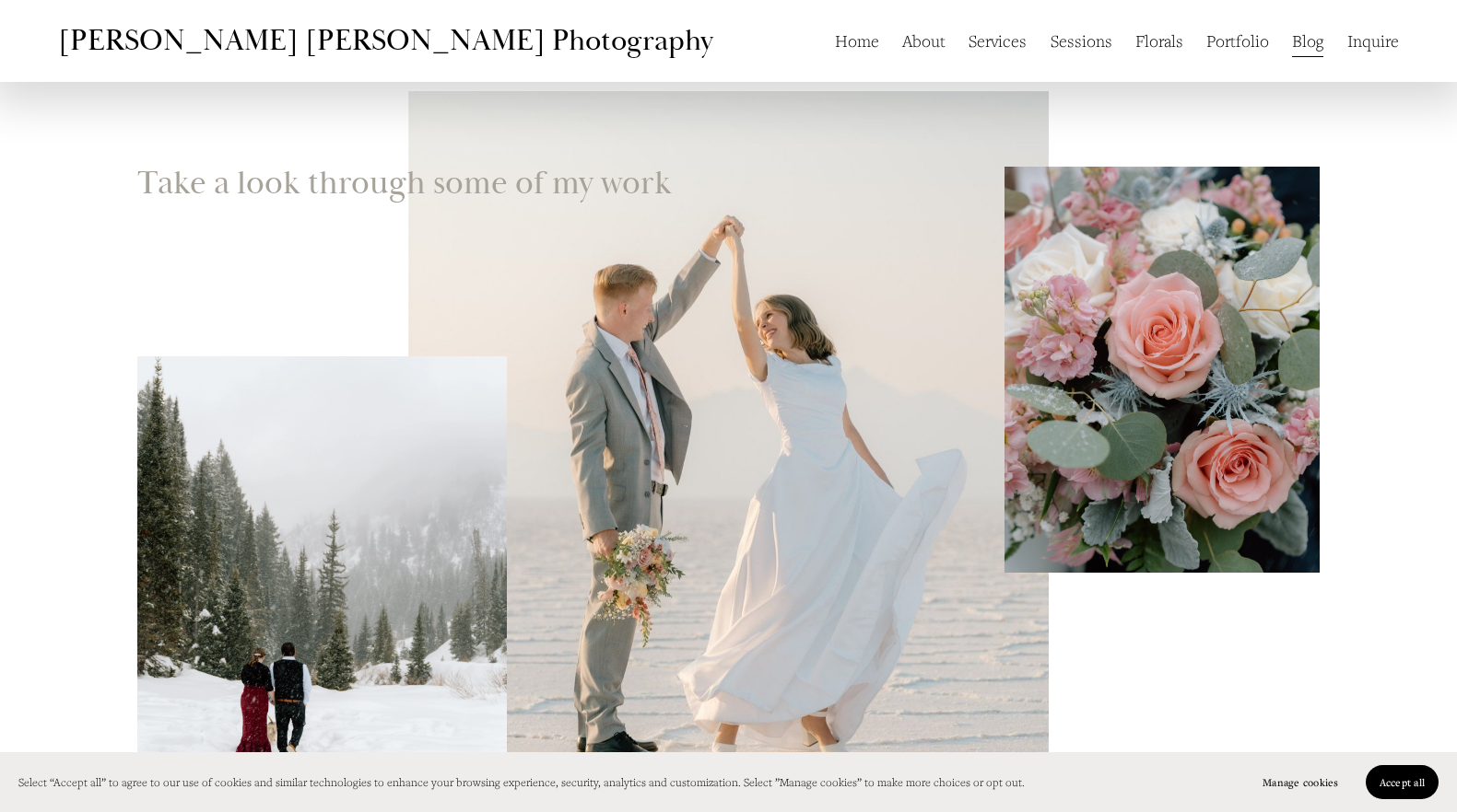
scroll to position [0, 0]
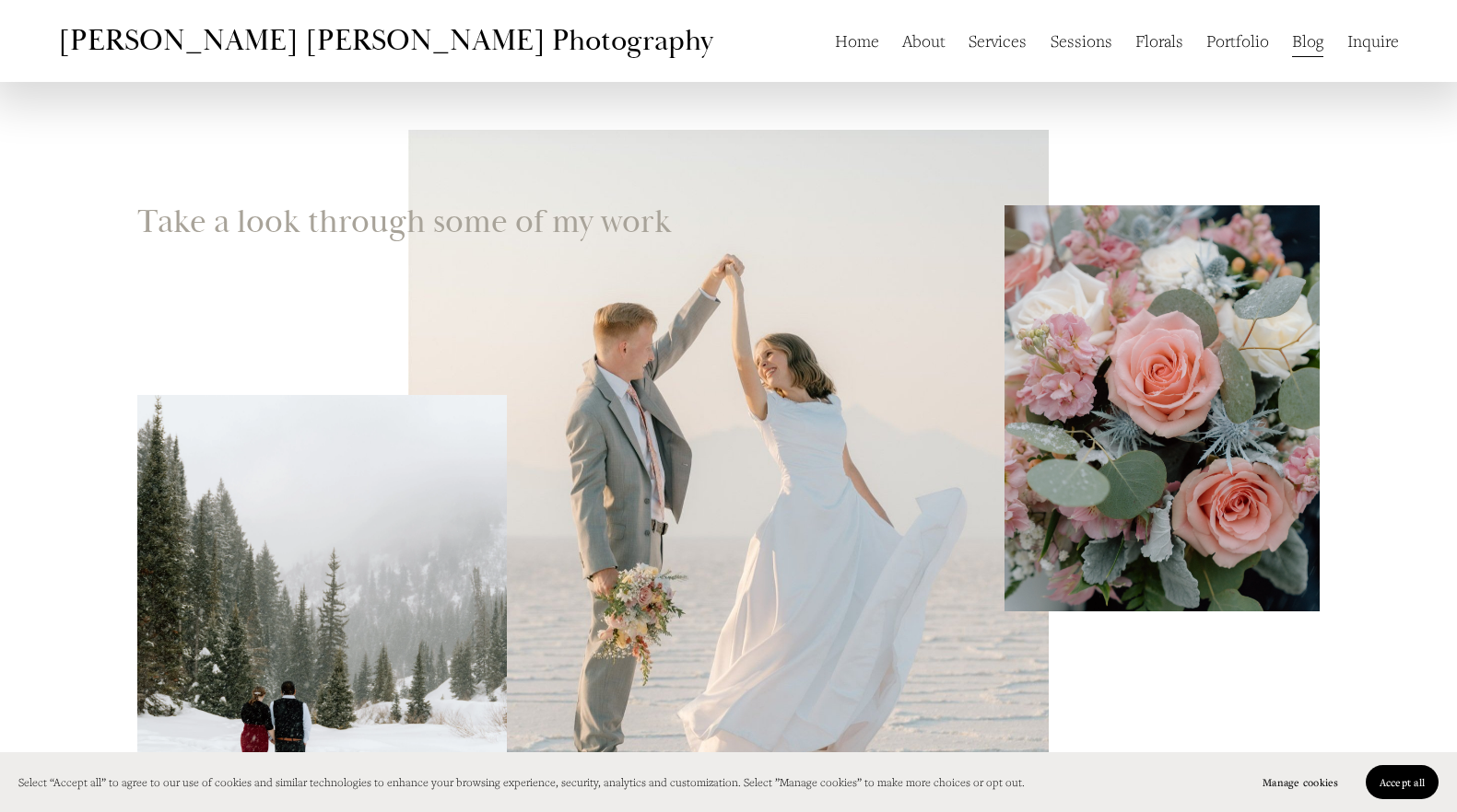
click at [1374, 38] on link "Inquire" at bounding box center [1373, 40] width 52 height 35
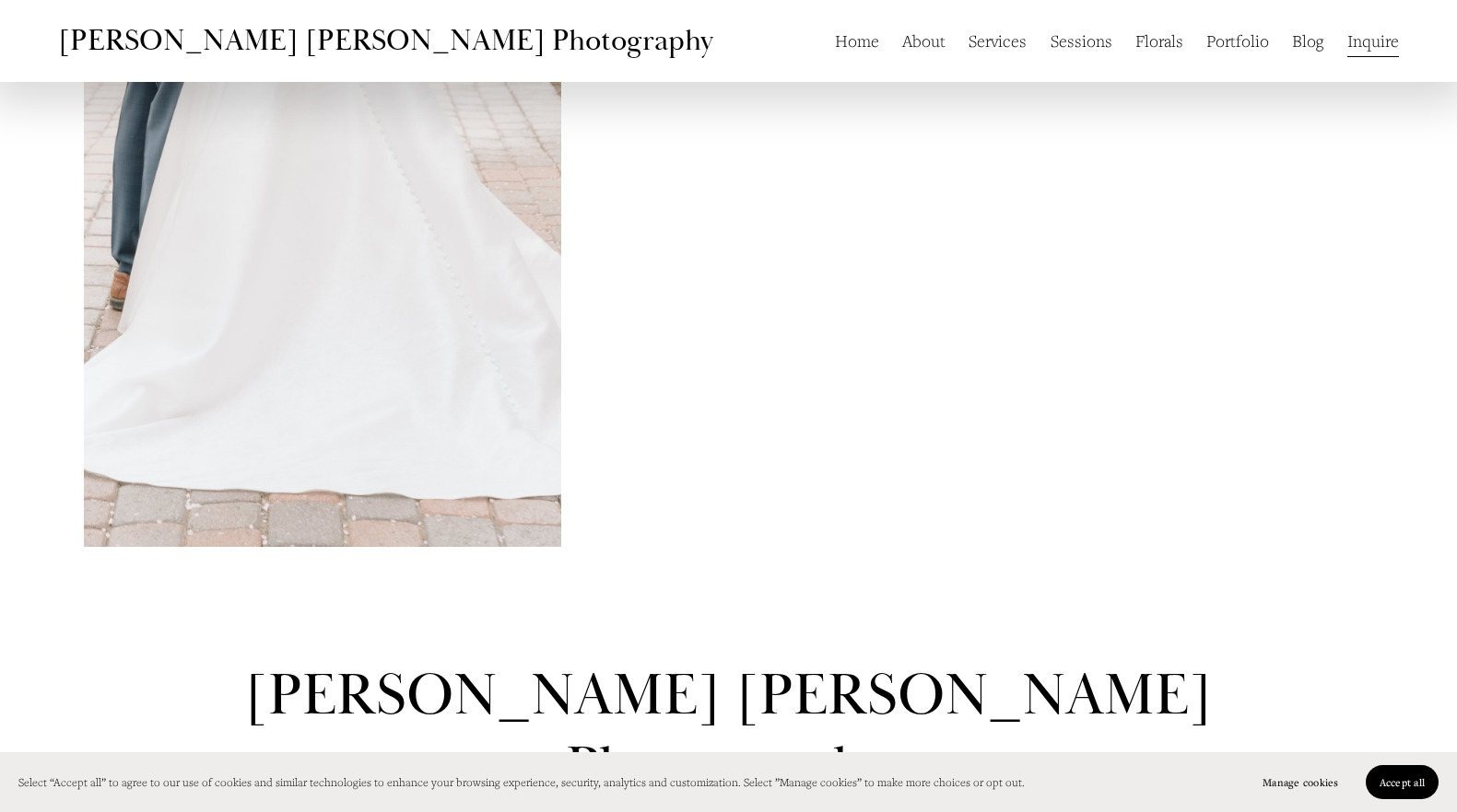
scroll to position [1885, 0]
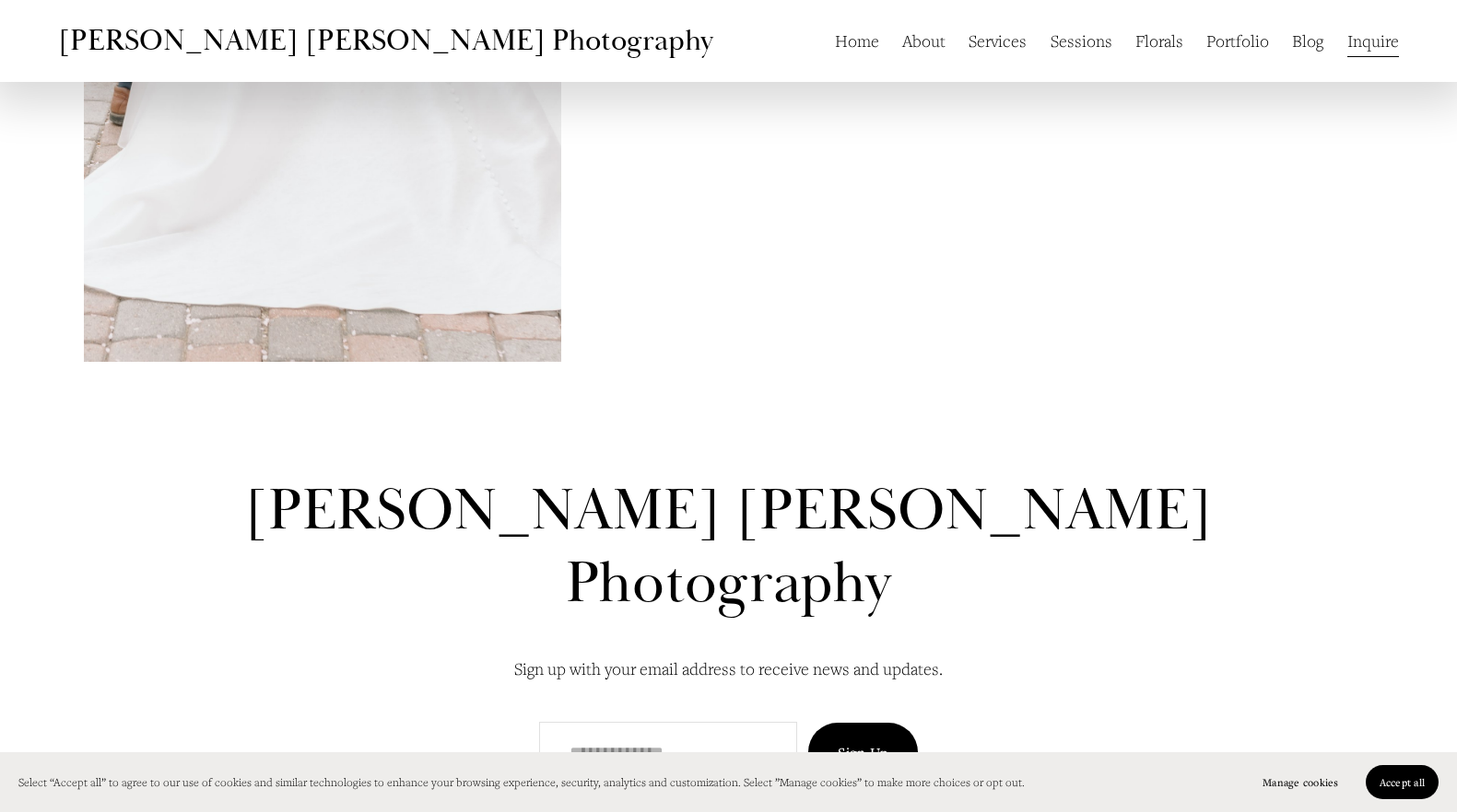
click at [853, 52] on link "Home" at bounding box center [856, 40] width 44 height 35
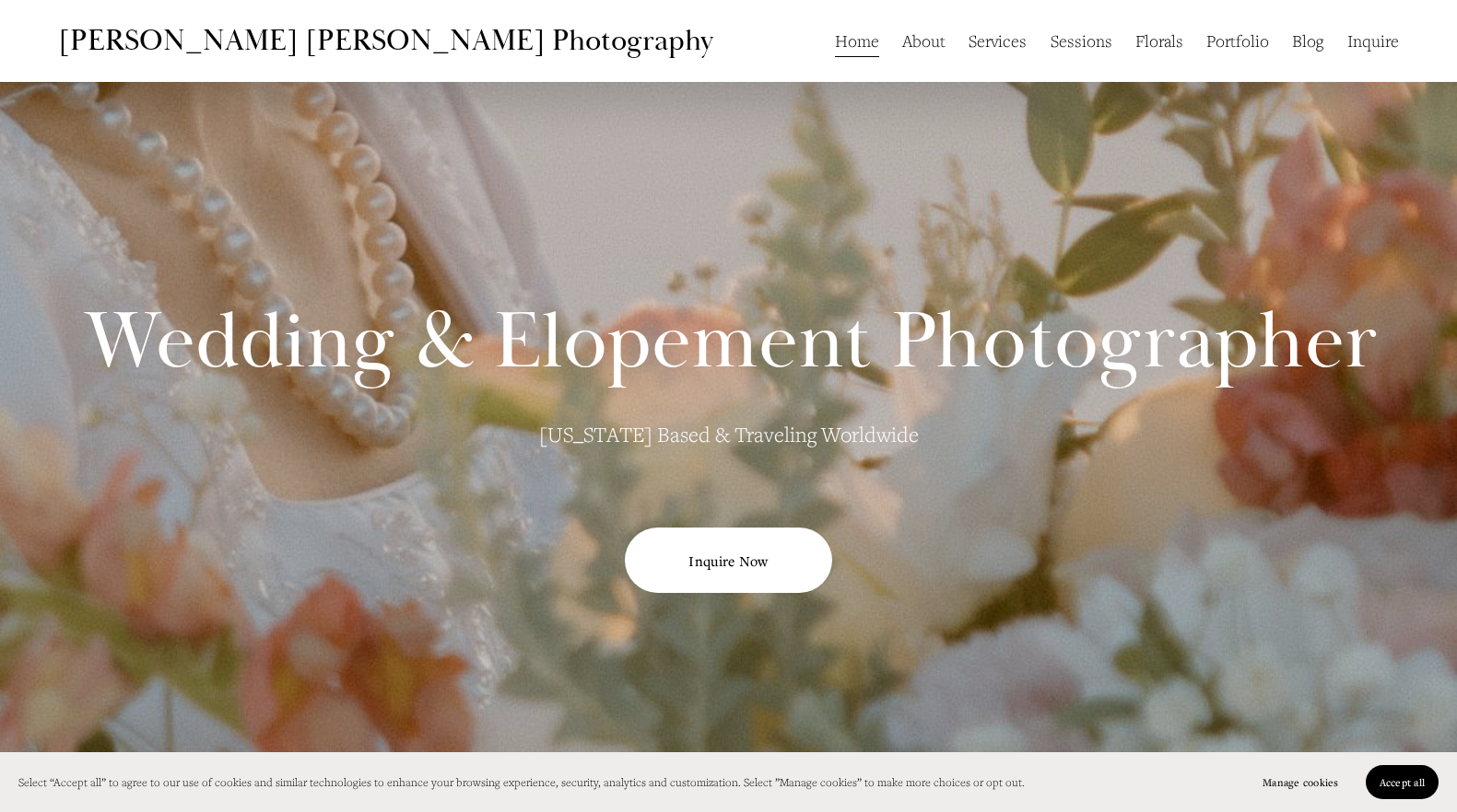
click at [743, 52] on div "Home About Services Sessions [GEOGRAPHIC_DATA] Portfolio Blog Inquire" at bounding box center [1071, 40] width 656 height 35
